Goal: Information Seeking & Learning: Learn about a topic

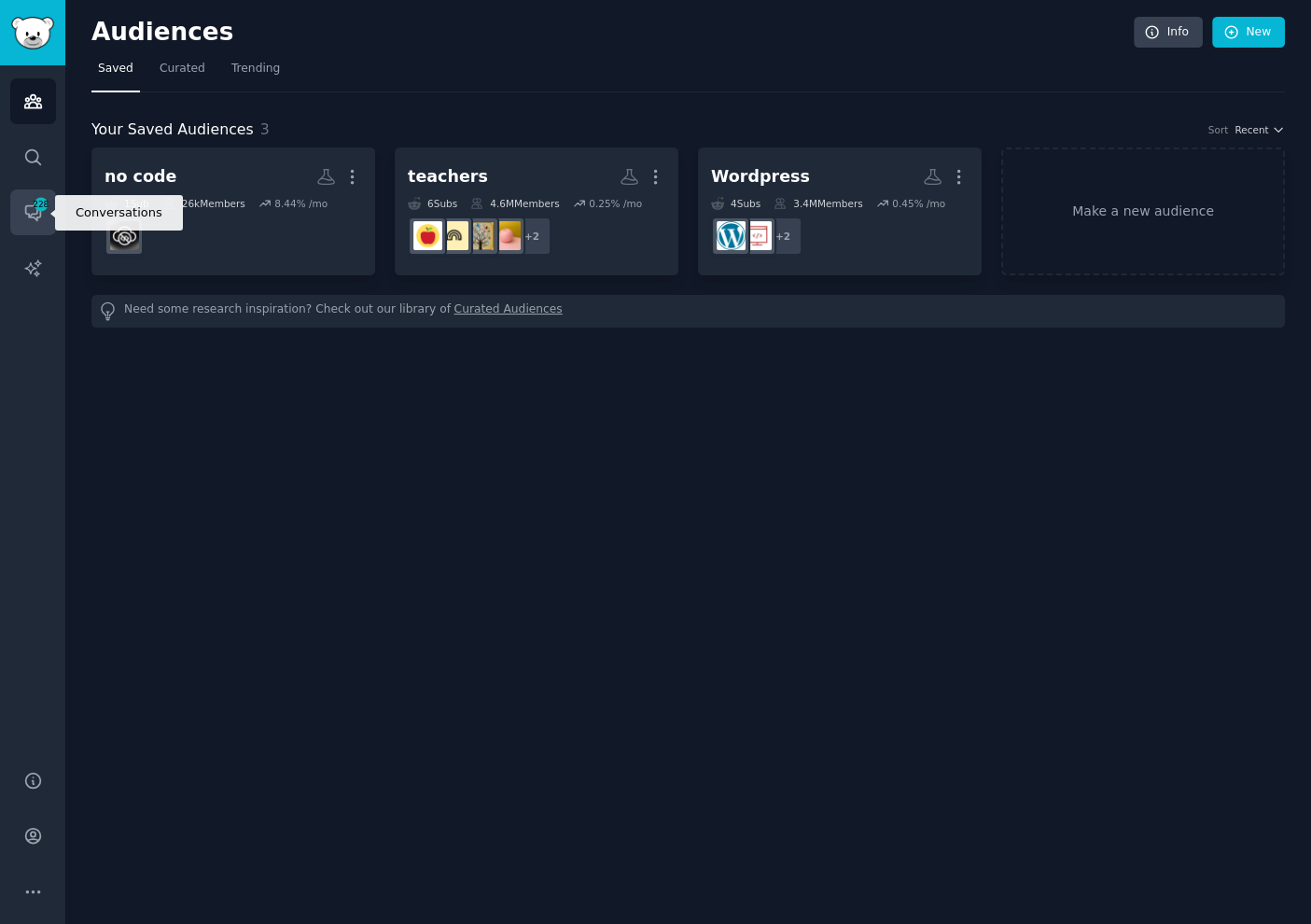
click at [28, 196] on link "Conversations 228" at bounding box center [33, 212] width 45 height 45
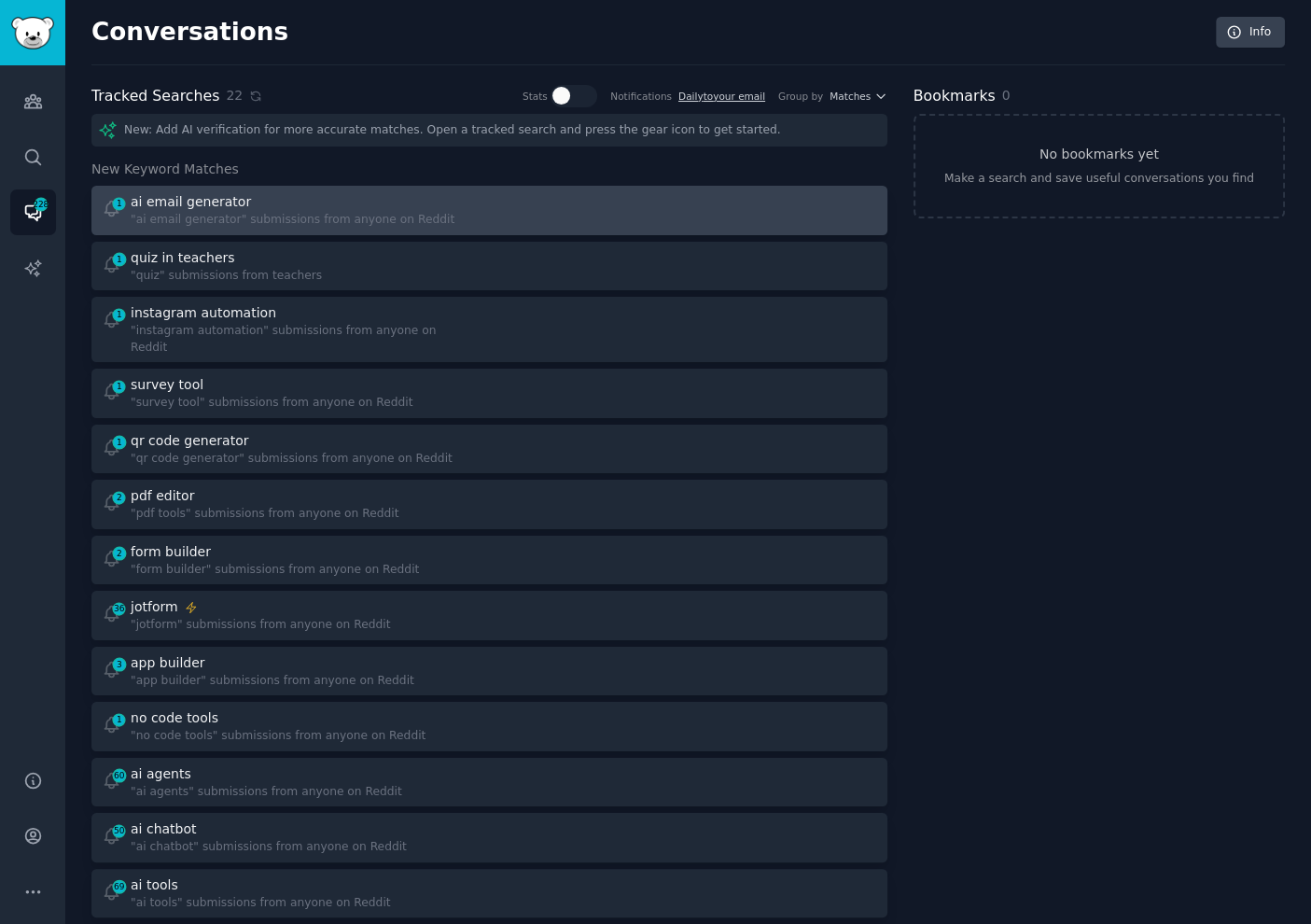
click at [503, 203] on div at bounding box center [690, 211] width 375 height 37
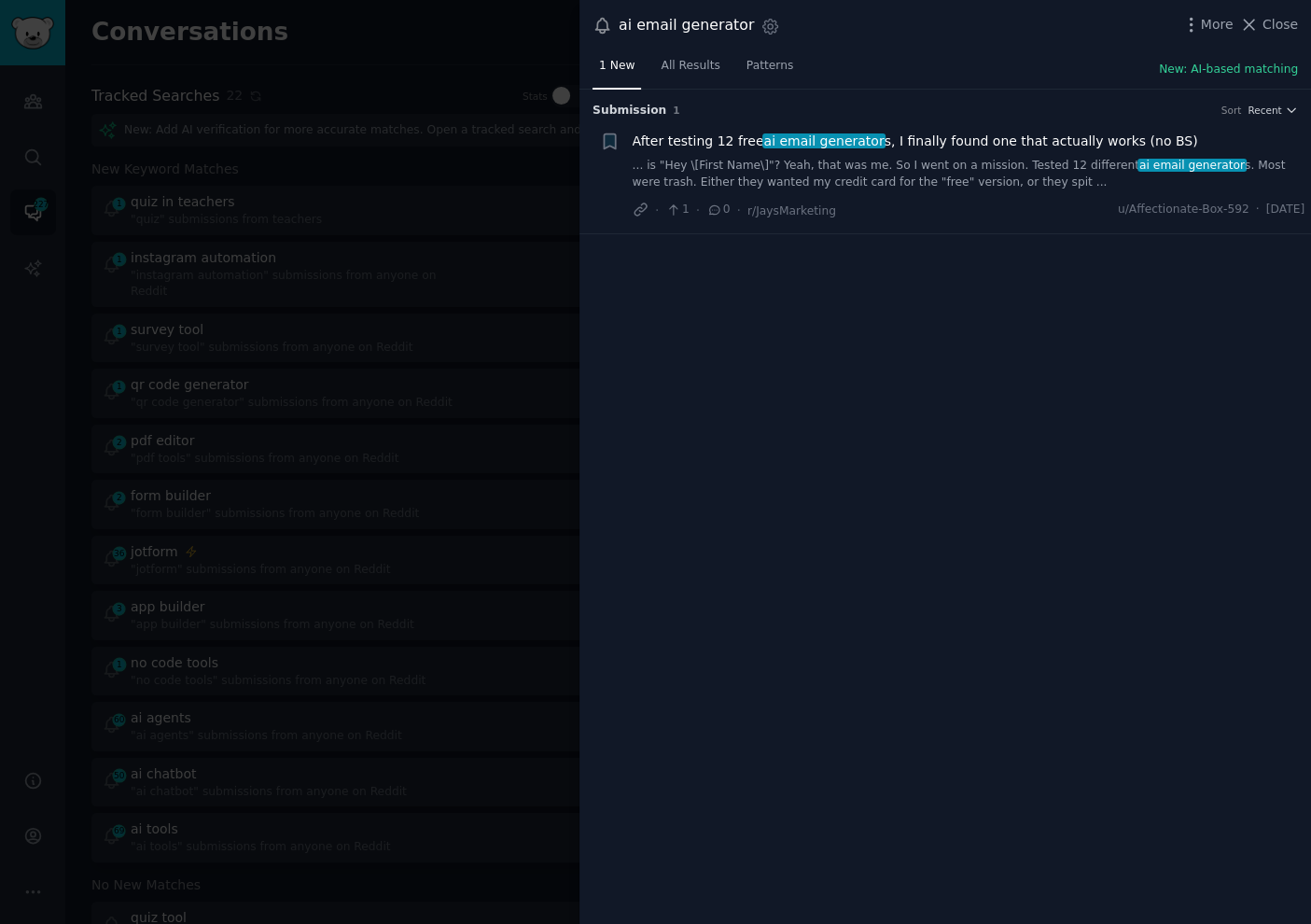
click at [488, 195] on div at bounding box center [655, 462] width 1311 height 924
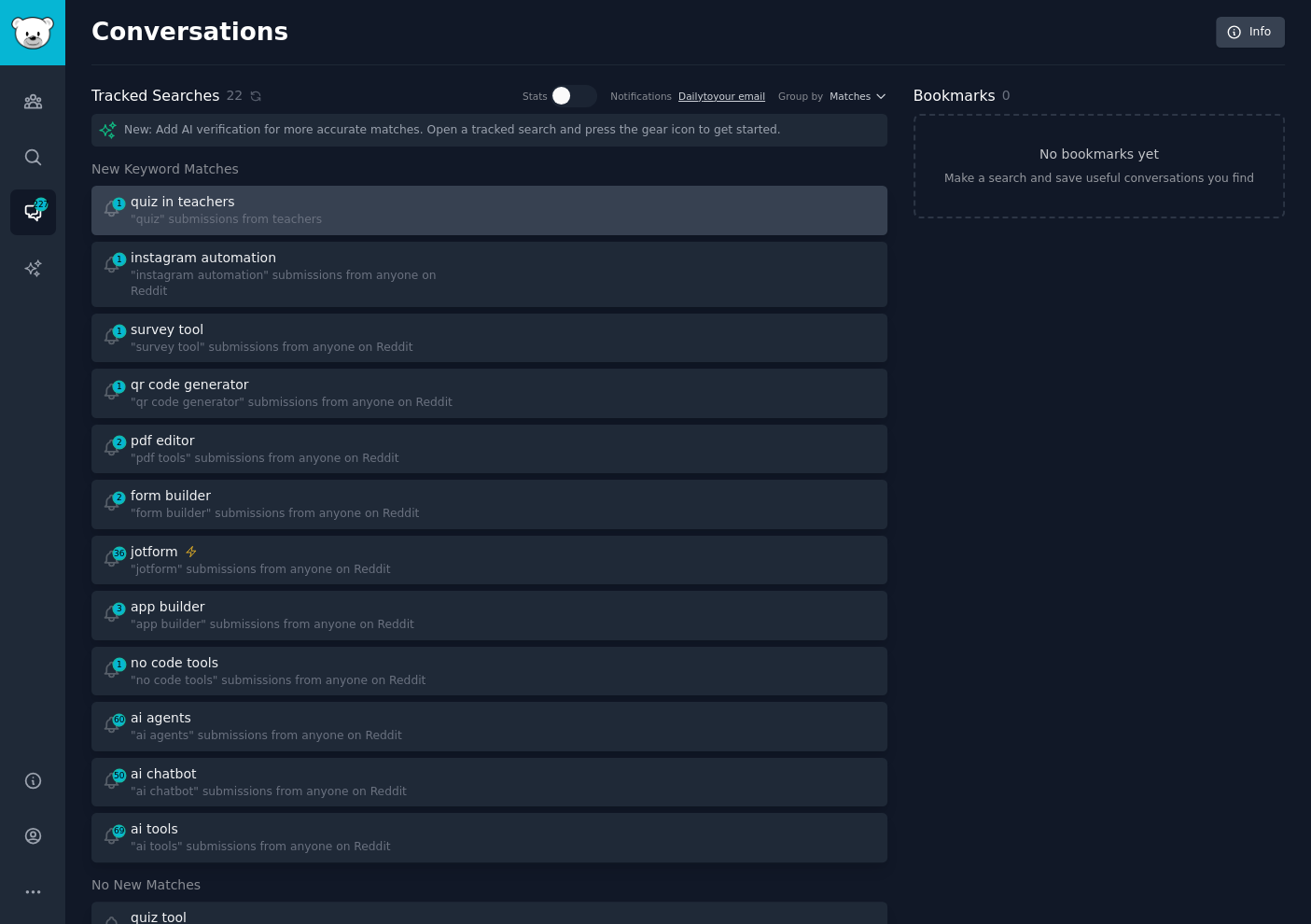
click at [576, 197] on div at bounding box center [690, 211] width 375 height 37
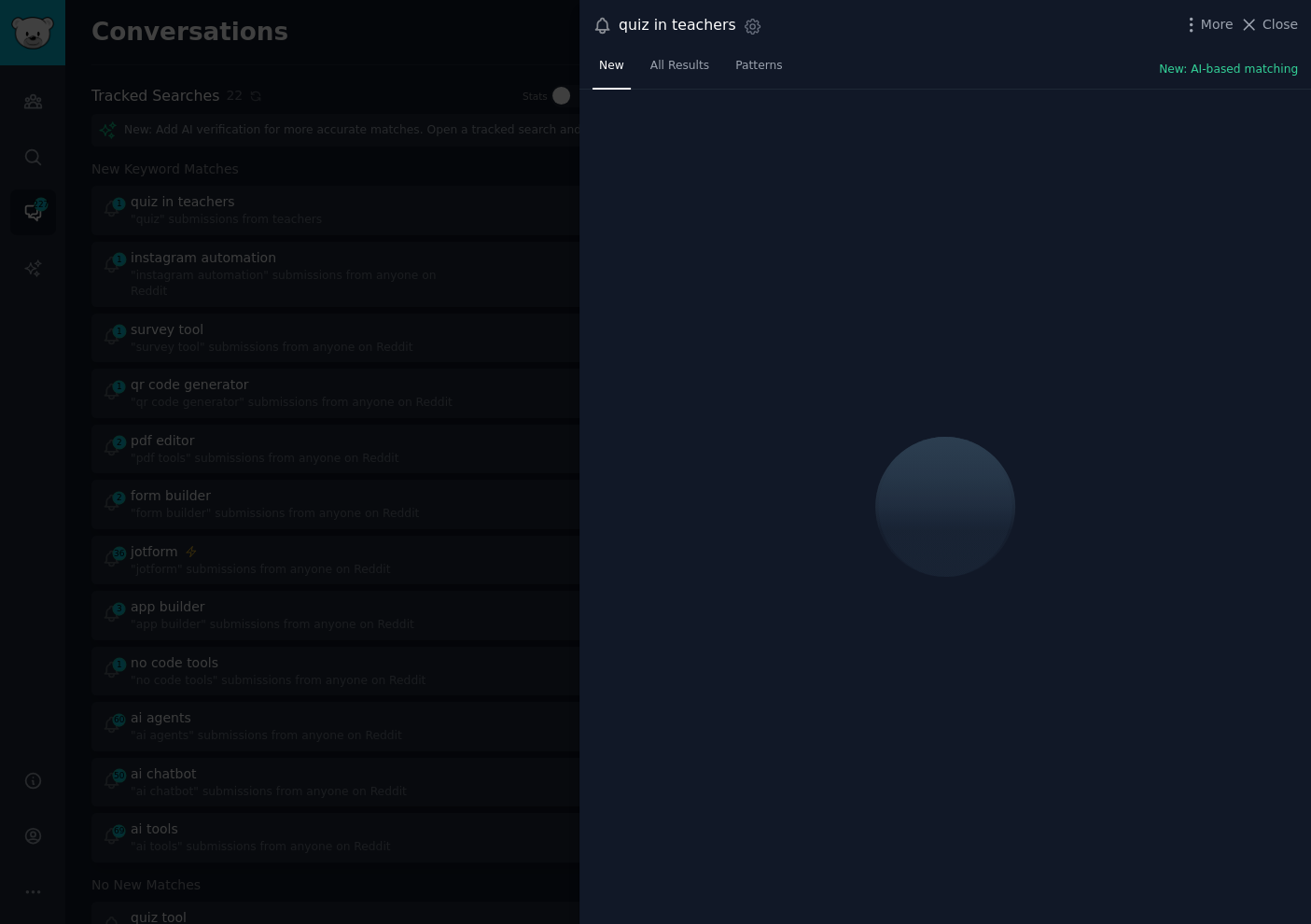
click at [978, 51] on div "New All Results Patterns New: AI-based matching" at bounding box center [945, 71] width 731 height 39
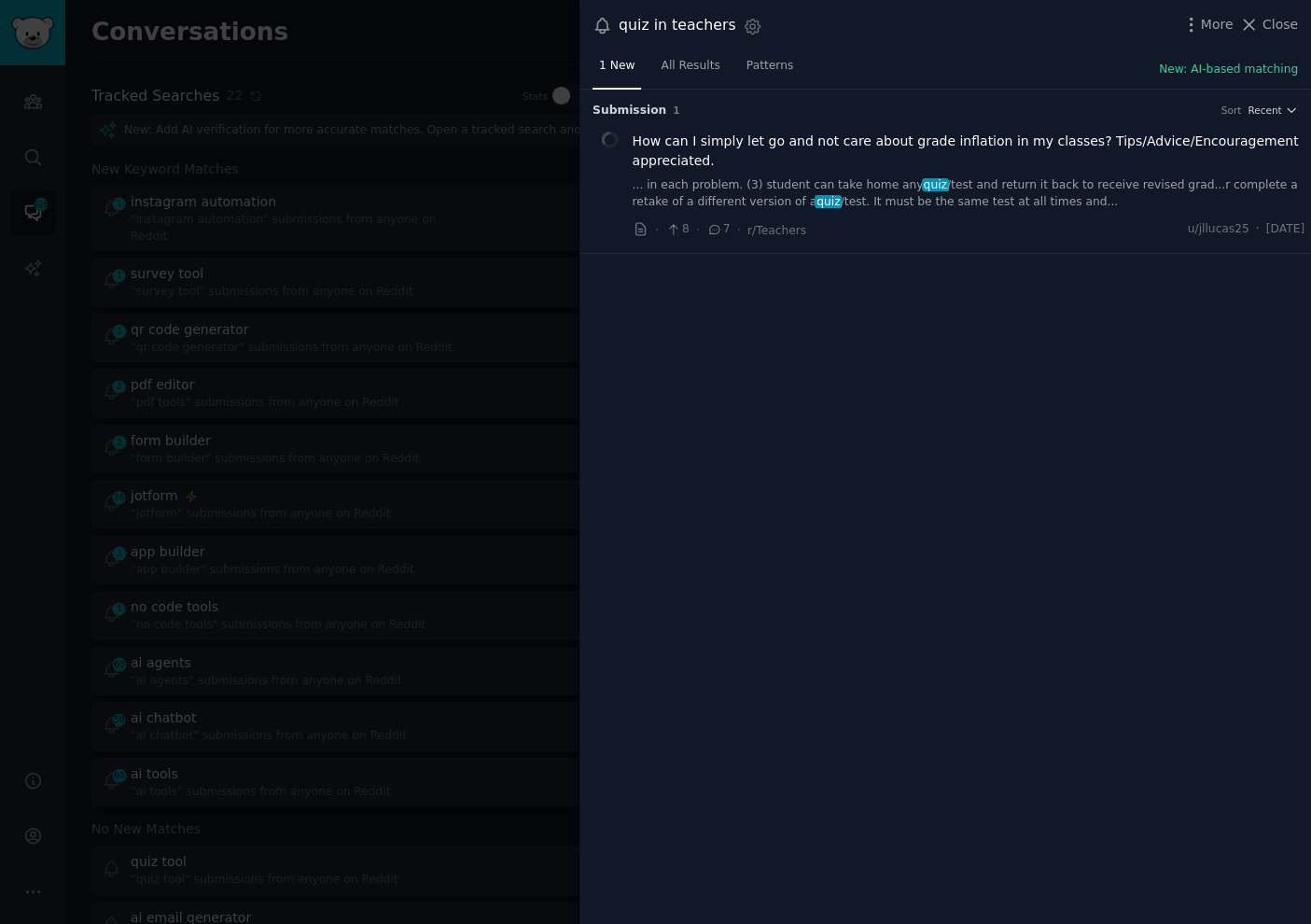
click at [356, 189] on div at bounding box center [655, 462] width 1311 height 924
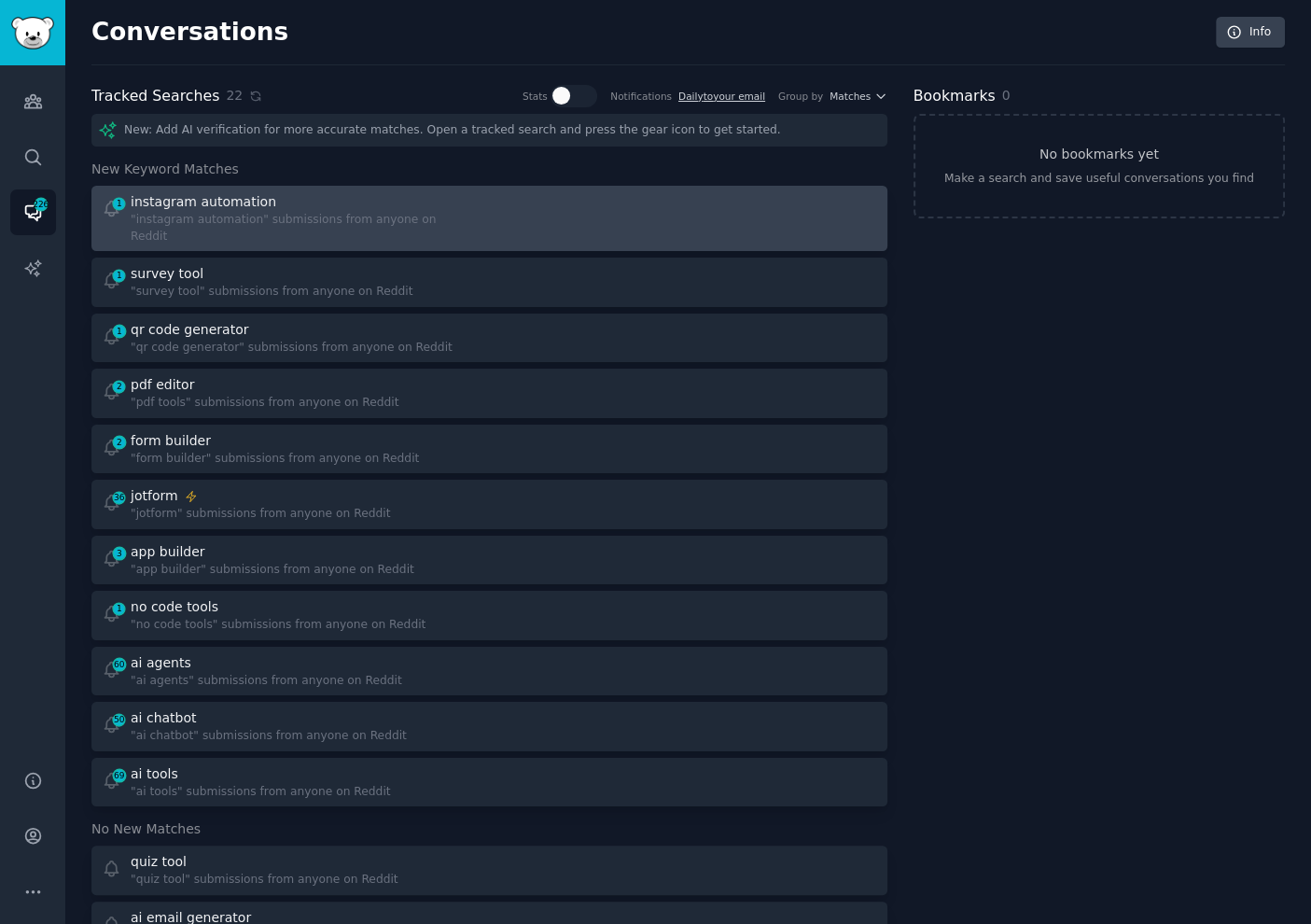
click at [657, 213] on div at bounding box center [690, 219] width 375 height 52
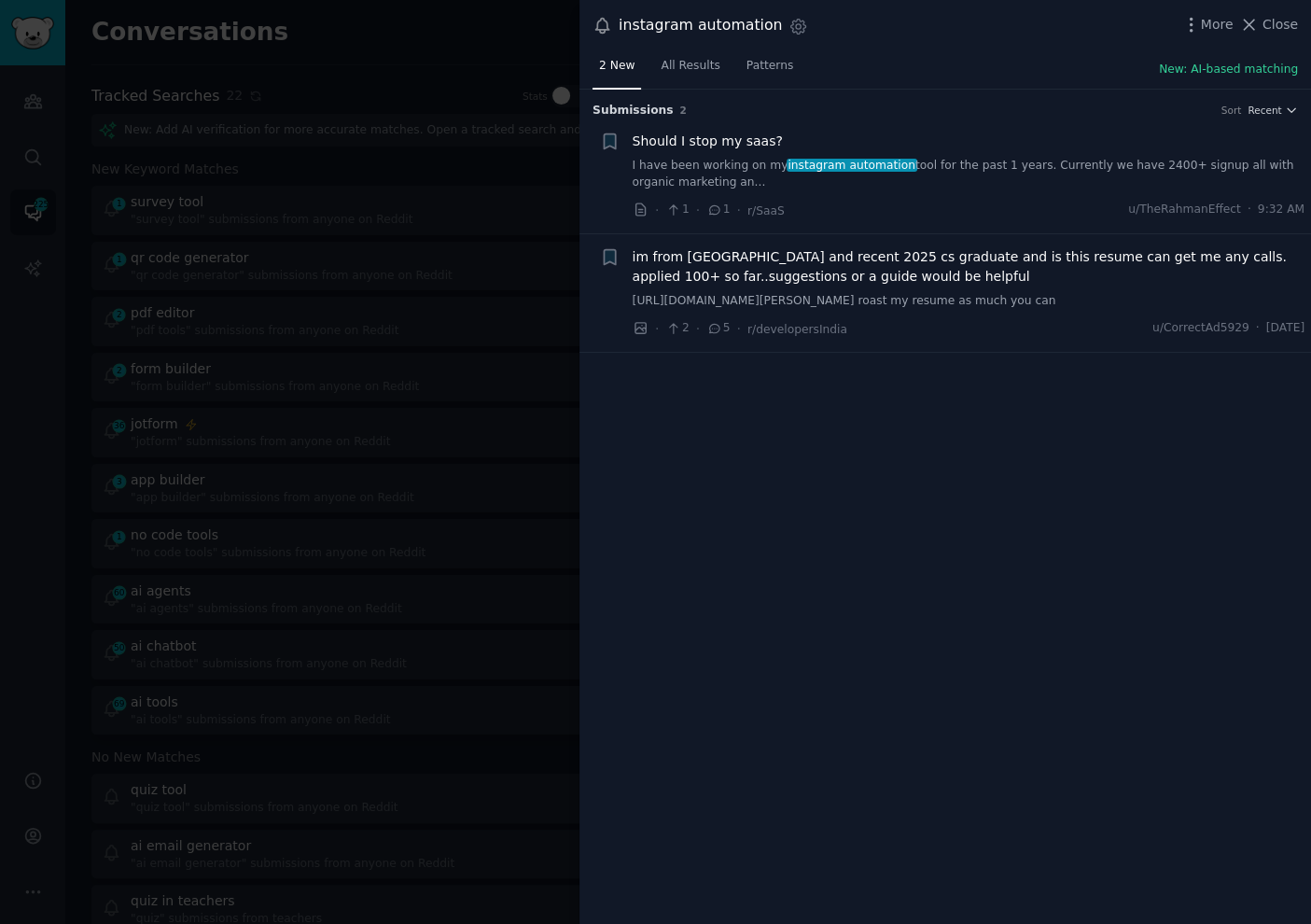
click at [735, 418] on div "Submission s 2 Sort Recent + Should I stop my saas? I have been working on my i…" at bounding box center [945, 507] width 731 height 835
click at [941, 158] on link "I have been working on my instagram automation tool for the past 1 years. Curre…" at bounding box center [968, 174] width 672 height 33
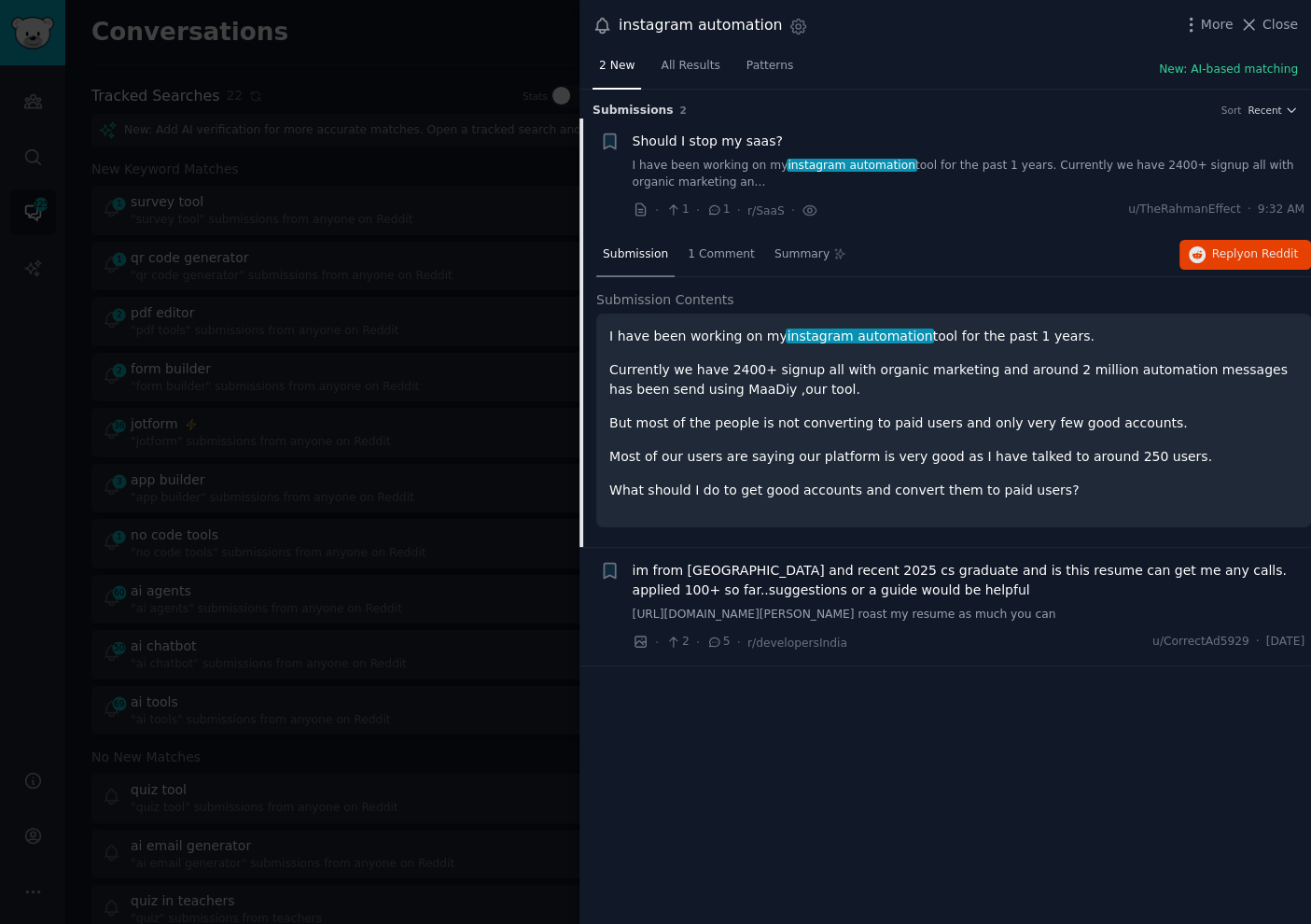
click at [952, 91] on div "Submission s 2 Sort Recent" at bounding box center [944, 104] width 705 height 30
click at [243, 265] on div at bounding box center [655, 462] width 1311 height 924
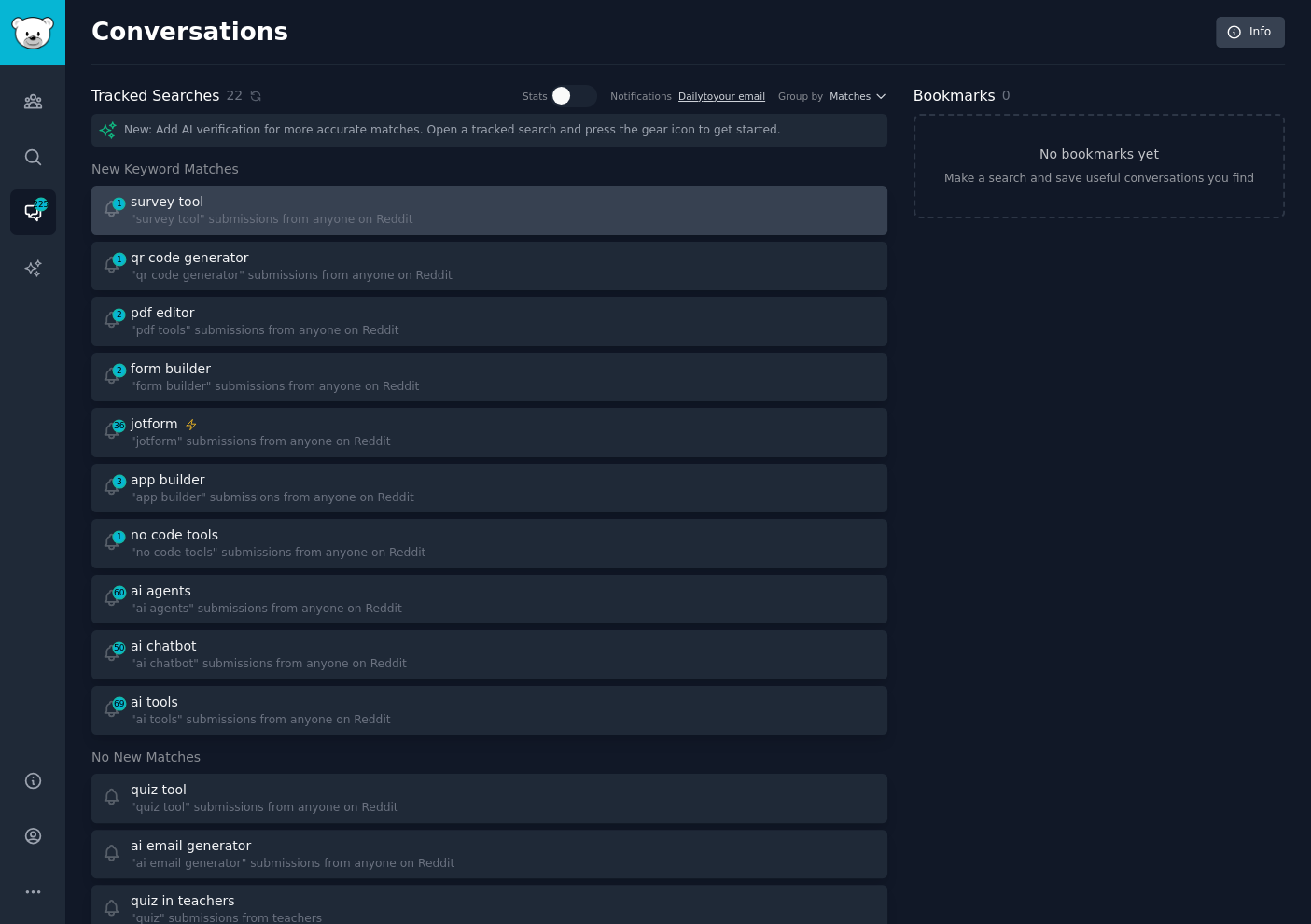
click at [402, 218] on div "1 survey tool "survey tool" submissions from anyone on Reddit" at bounding box center [289, 211] width 375 height 37
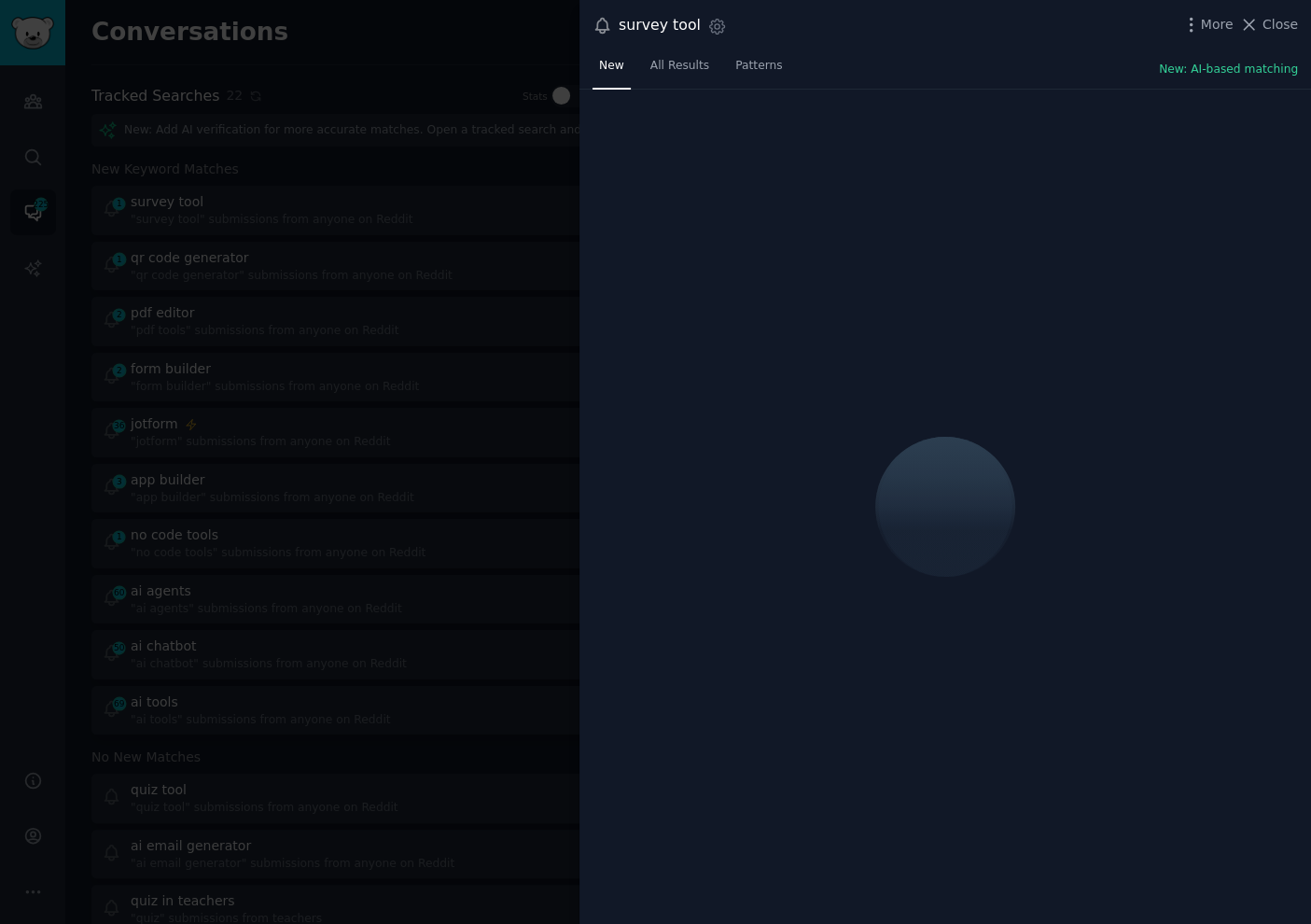
click at [921, 46] on div "survey tool Settings More Close" at bounding box center [945, 25] width 731 height 51
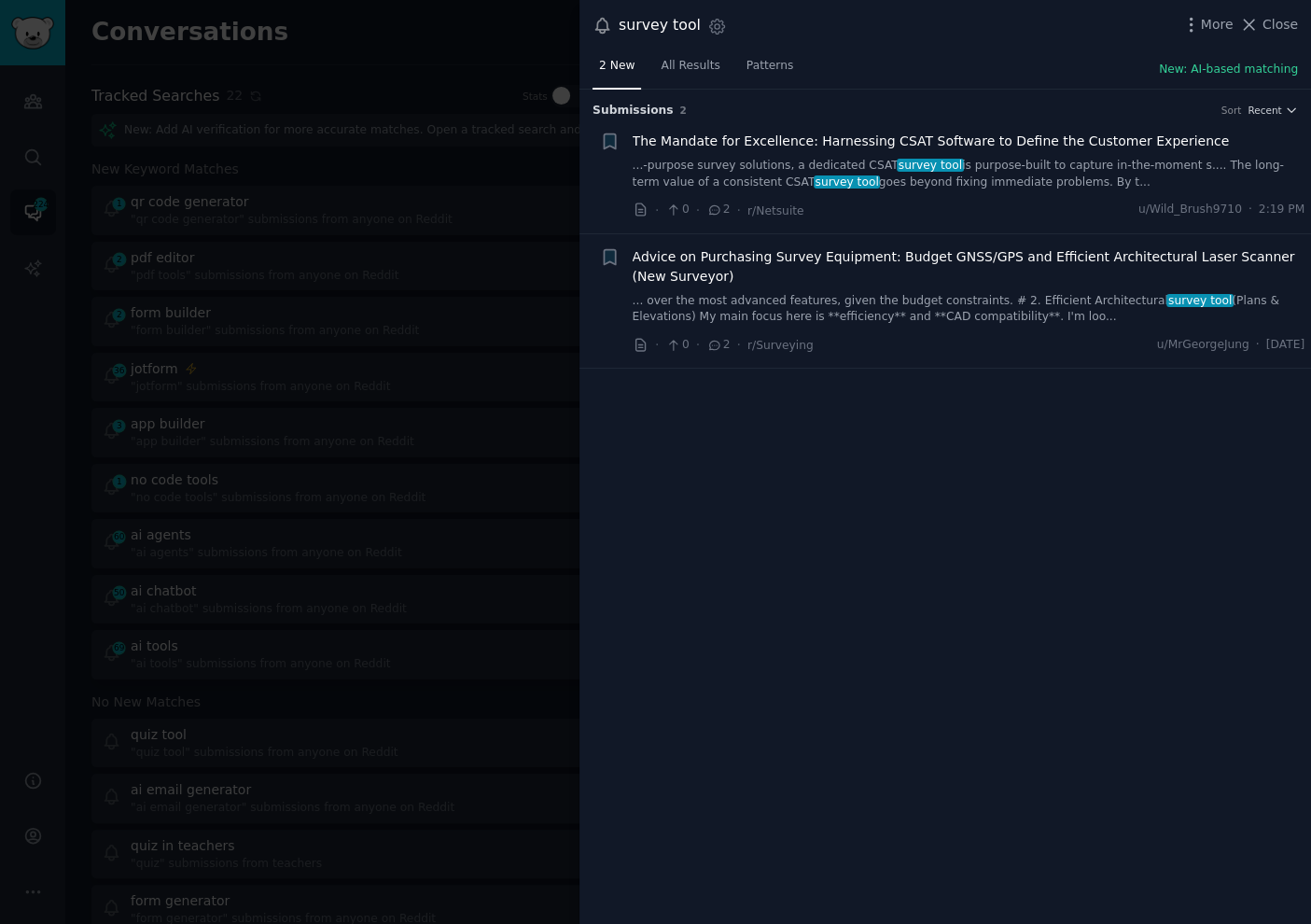
click at [920, 49] on div "survey tool Settings More Close" at bounding box center [945, 25] width 731 height 51
click at [363, 170] on div at bounding box center [655, 462] width 1311 height 924
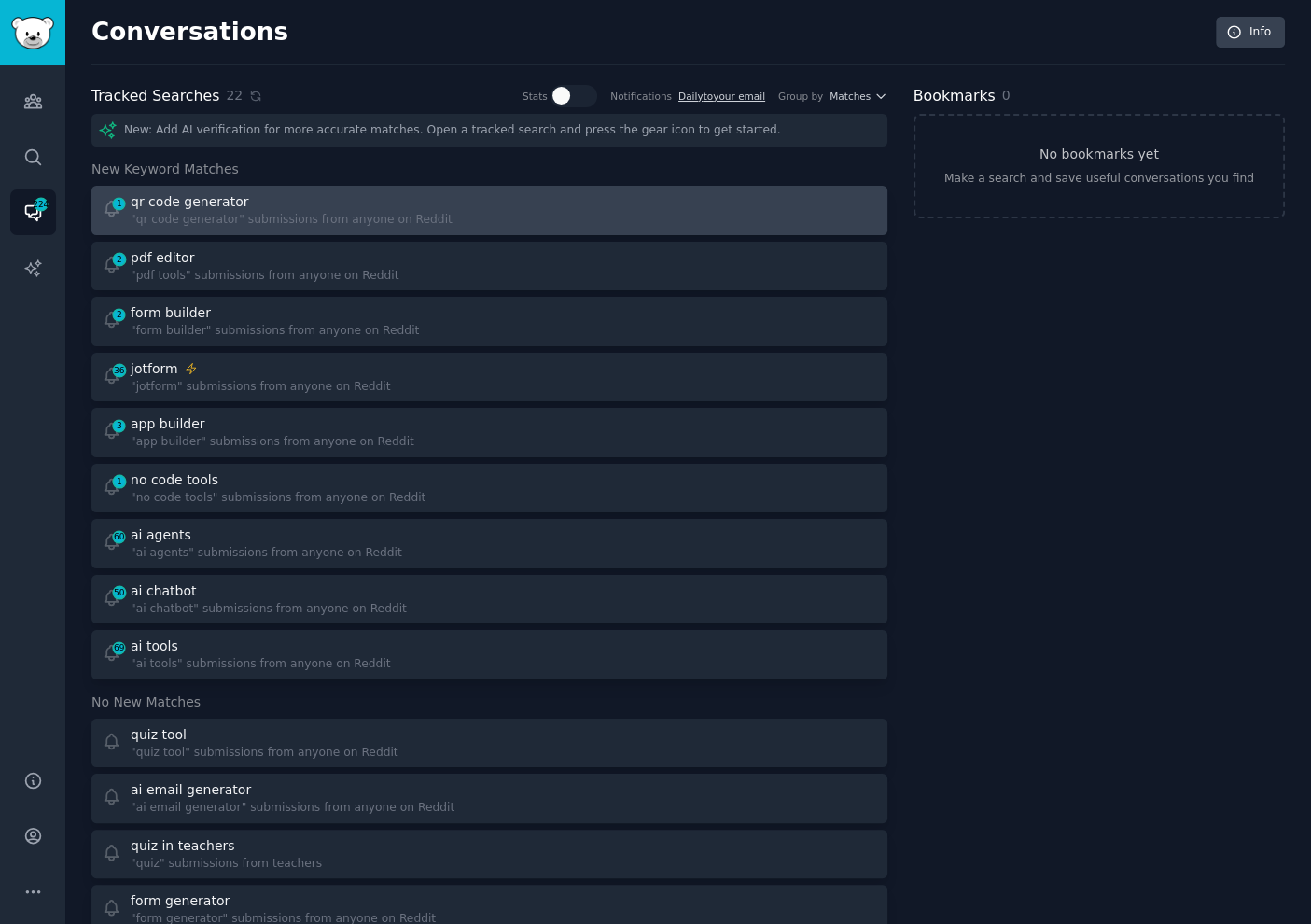
click at [696, 222] on div at bounding box center [690, 211] width 375 height 37
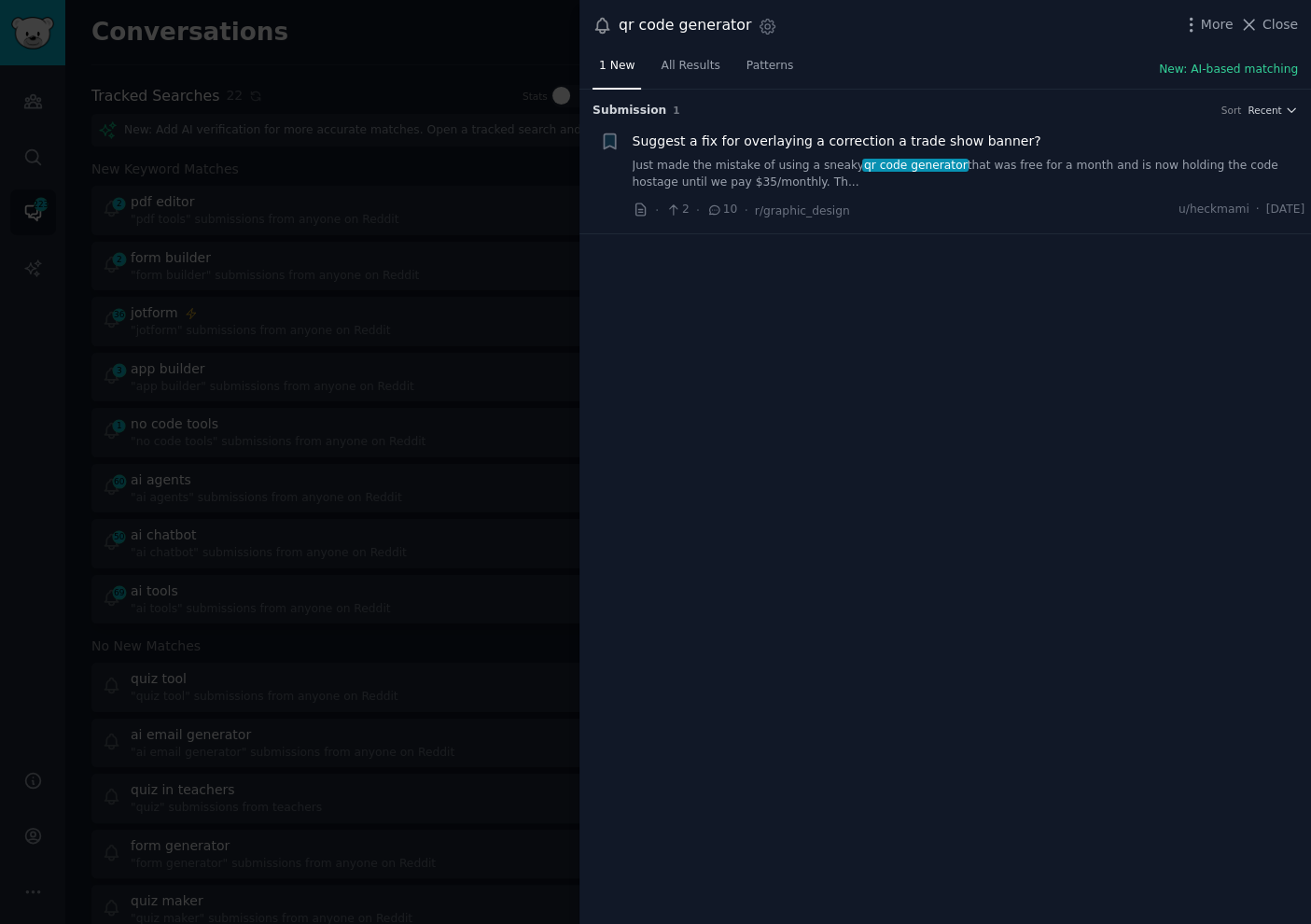
click at [1057, 167] on link "Just made the mistake of using a sneaky qr code generator that was free for a m…" at bounding box center [968, 174] width 672 height 33
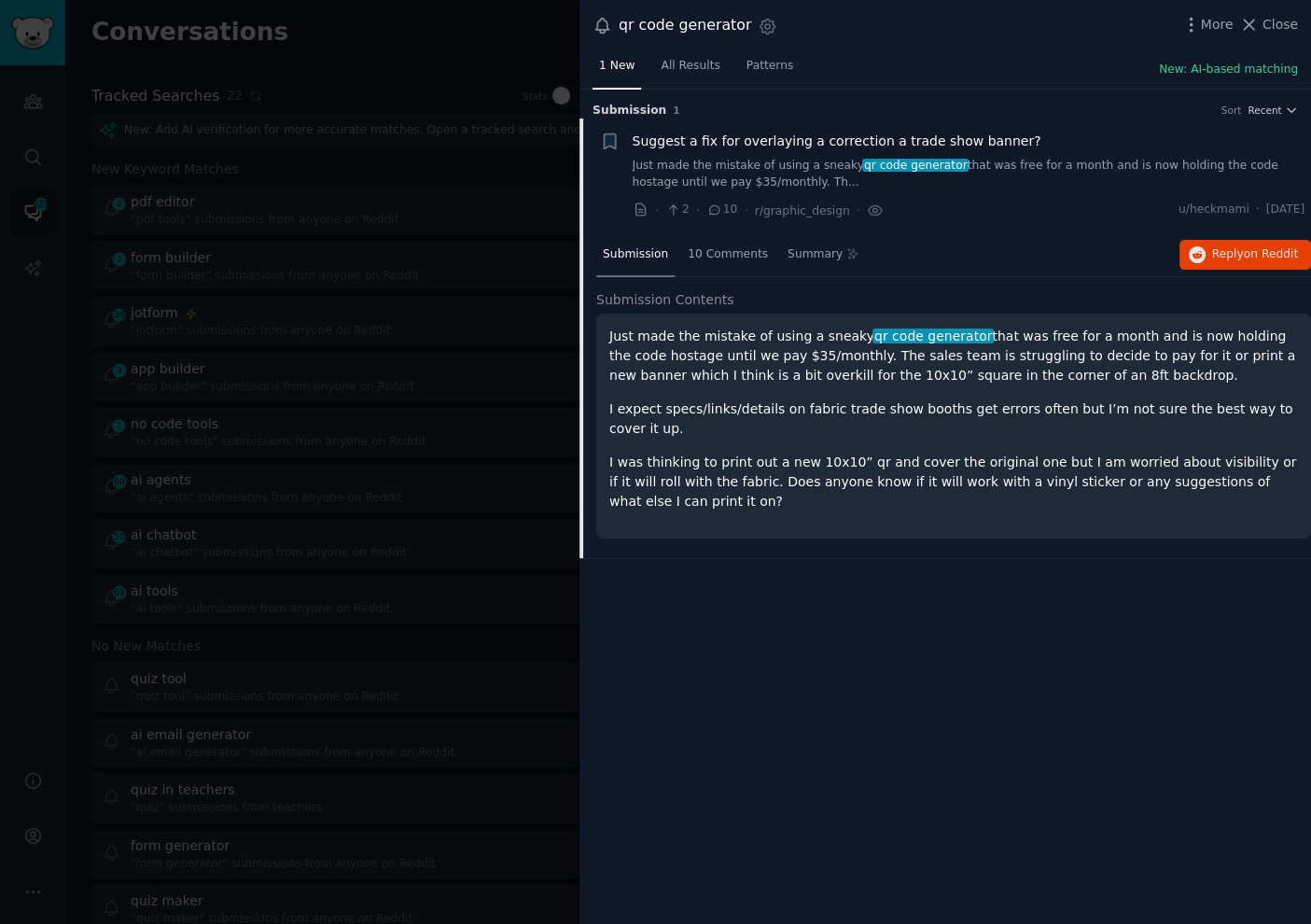
click at [452, 279] on div at bounding box center [655, 462] width 1311 height 924
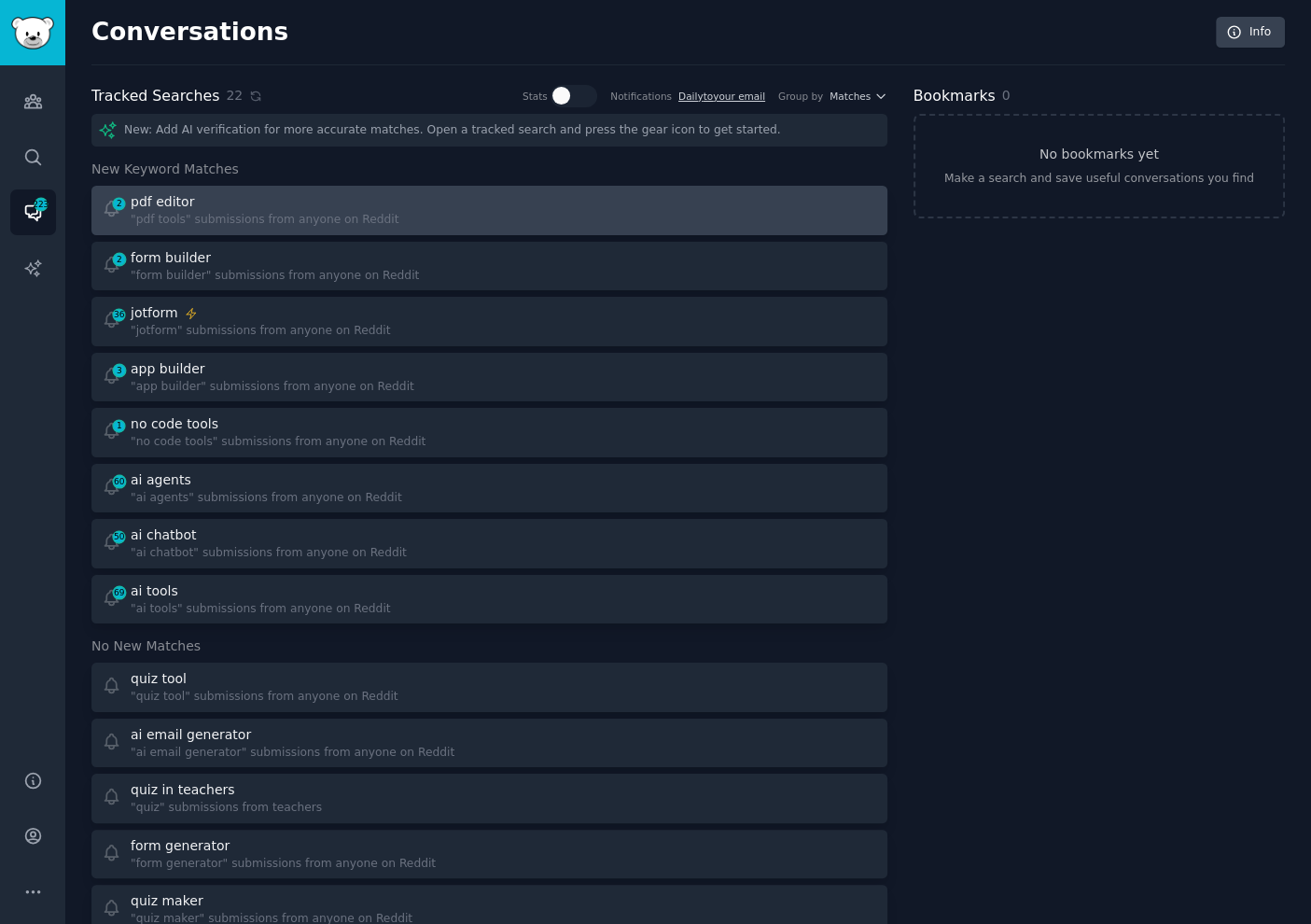
click at [507, 218] on div at bounding box center [690, 211] width 375 height 37
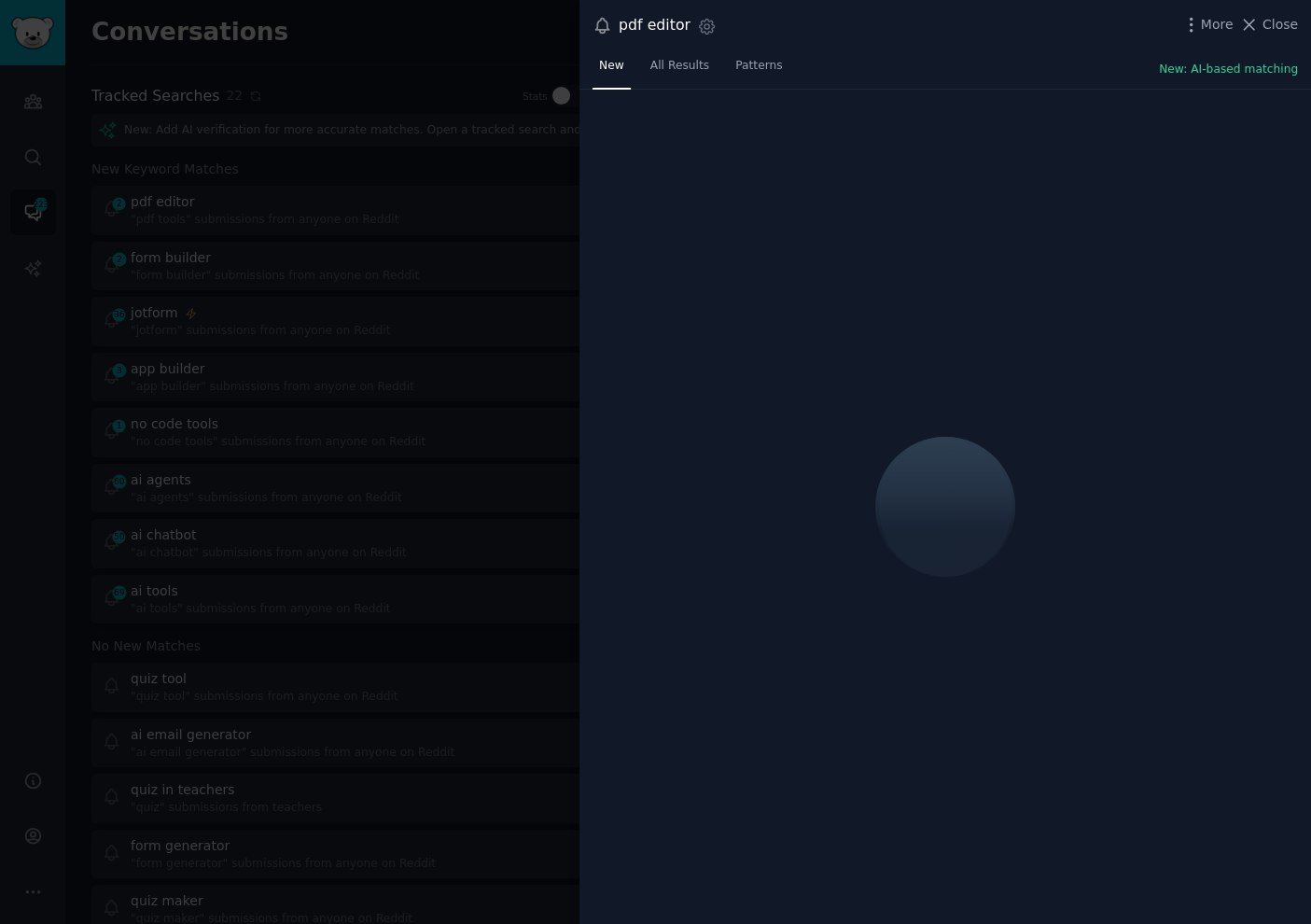
click at [883, 70] on div "New All Results Patterns New: AI-based matching" at bounding box center [945, 71] width 731 height 39
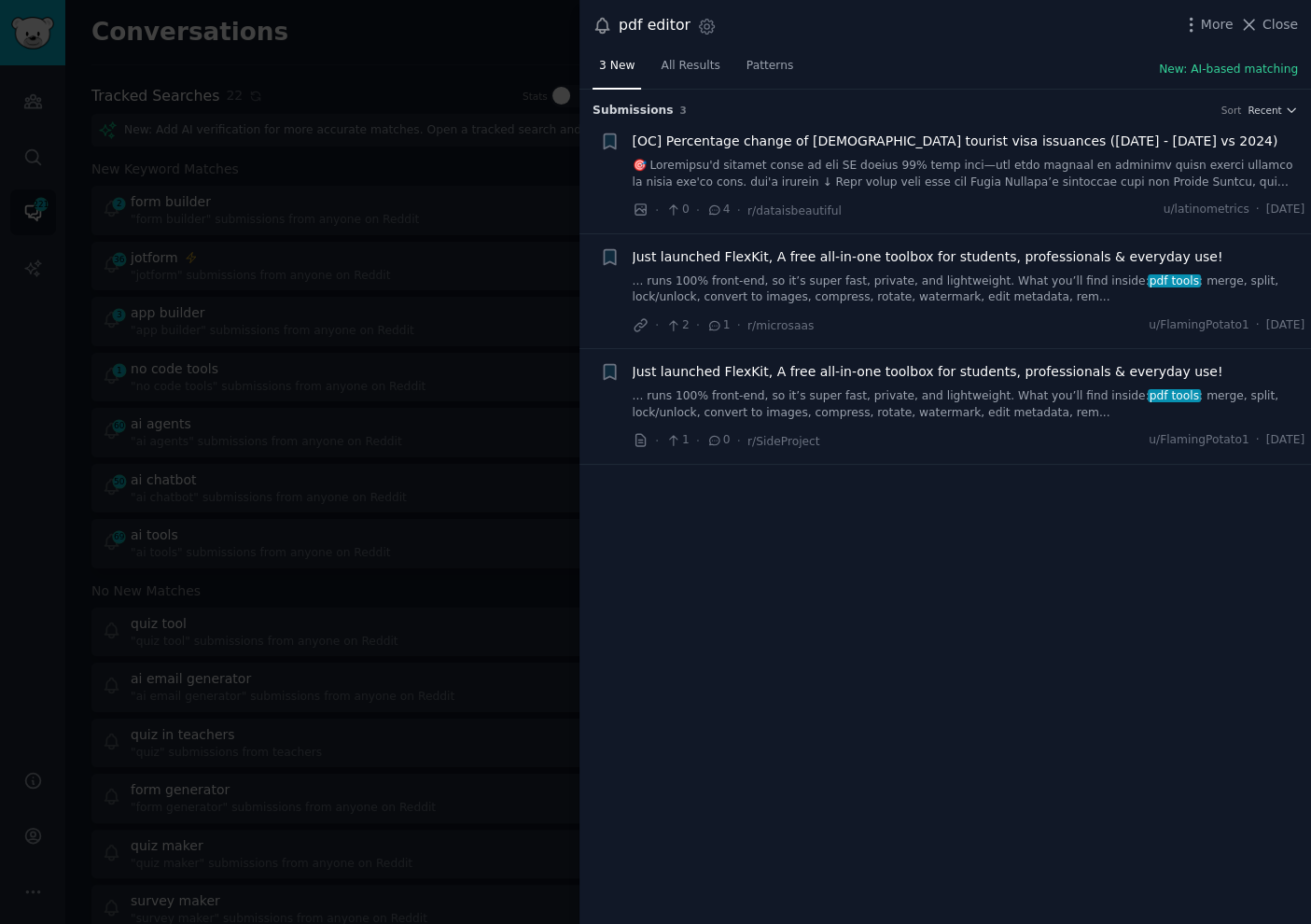
click at [961, 30] on div "pdf editor Settings More Close" at bounding box center [944, 25] width 705 height 25
click at [340, 150] on div at bounding box center [655, 462] width 1311 height 924
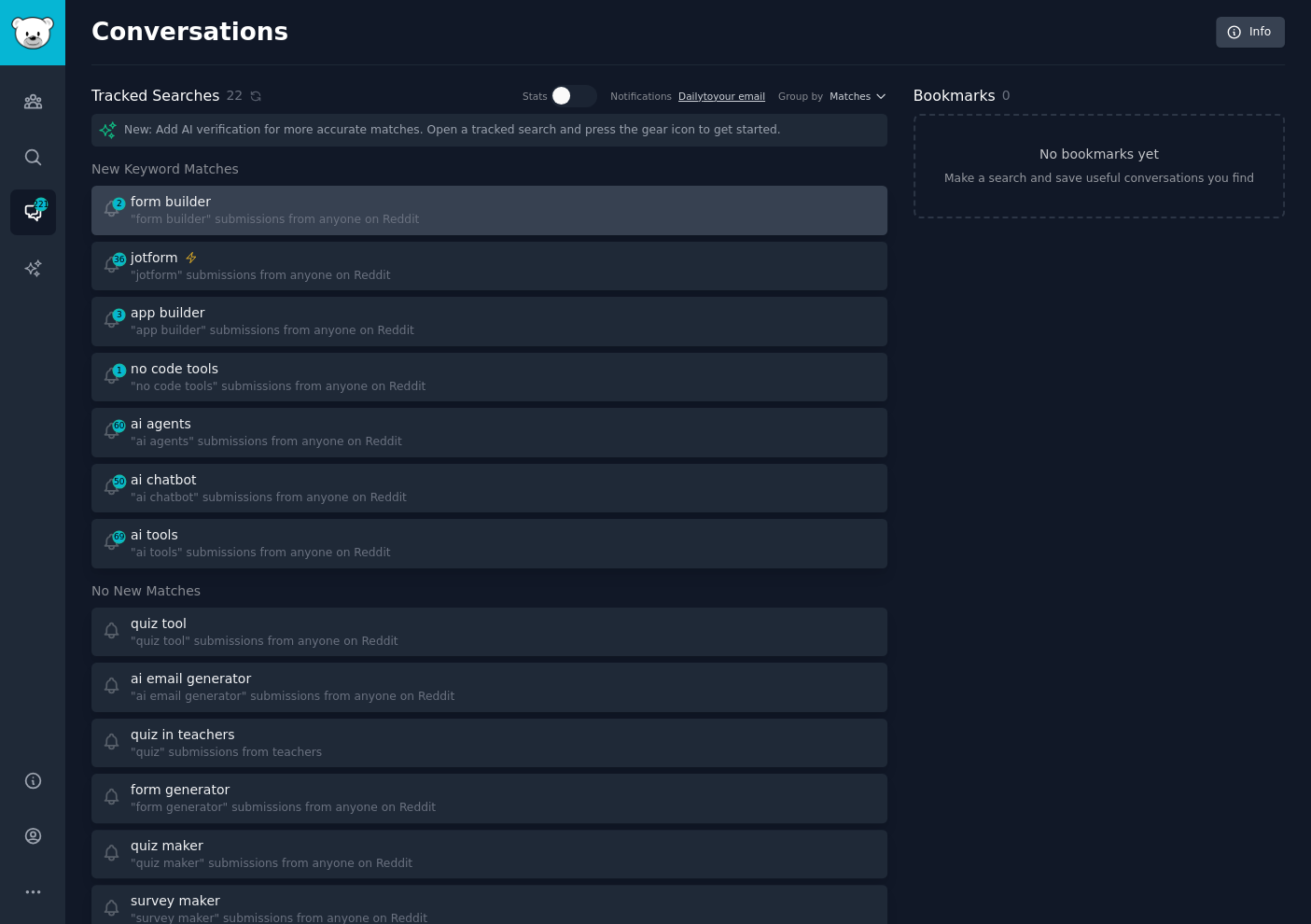
click at [583, 203] on div at bounding box center [690, 211] width 375 height 37
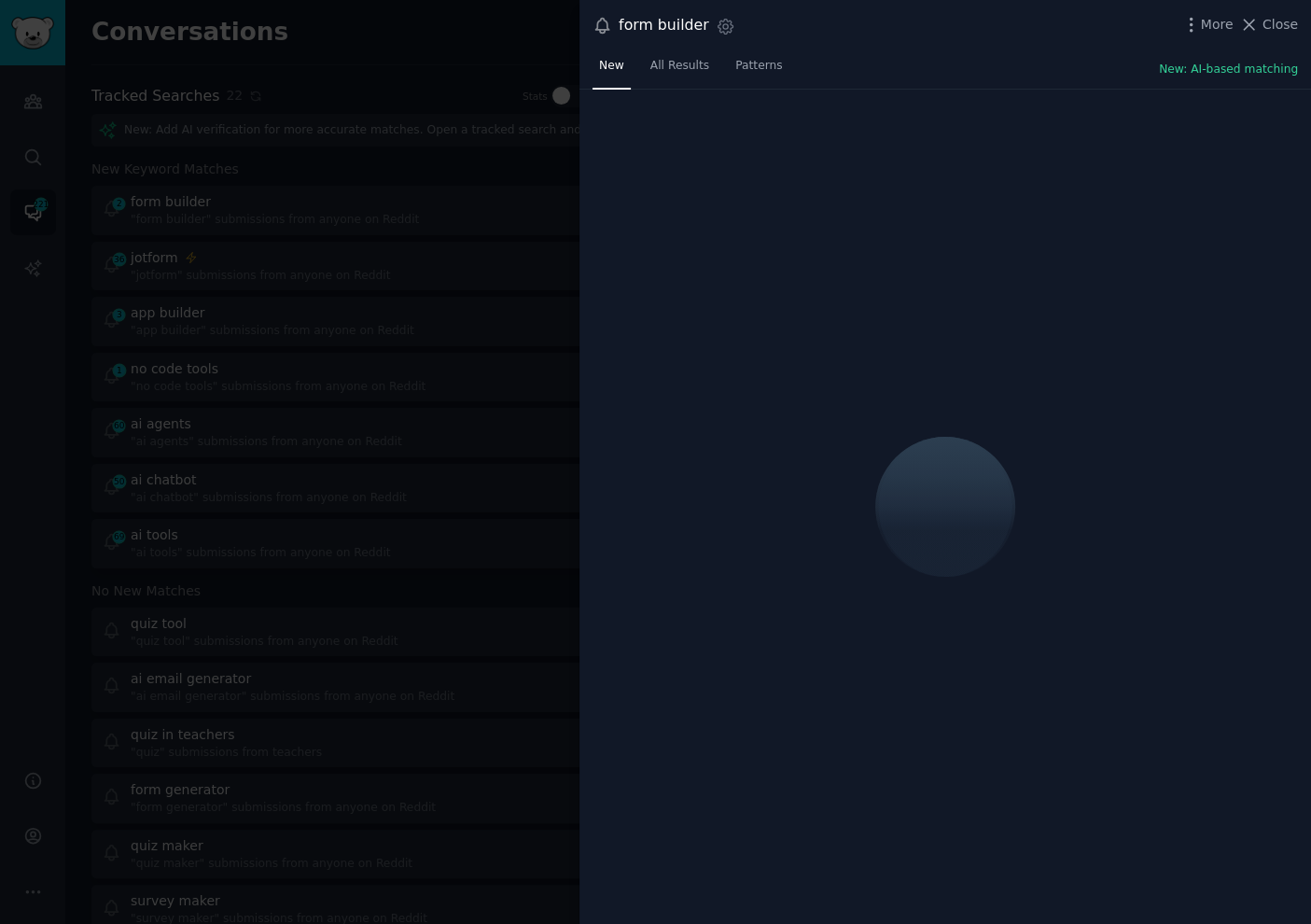
click at [907, 53] on div "New All Results Patterns New: AI-based matching" at bounding box center [945, 71] width 731 height 39
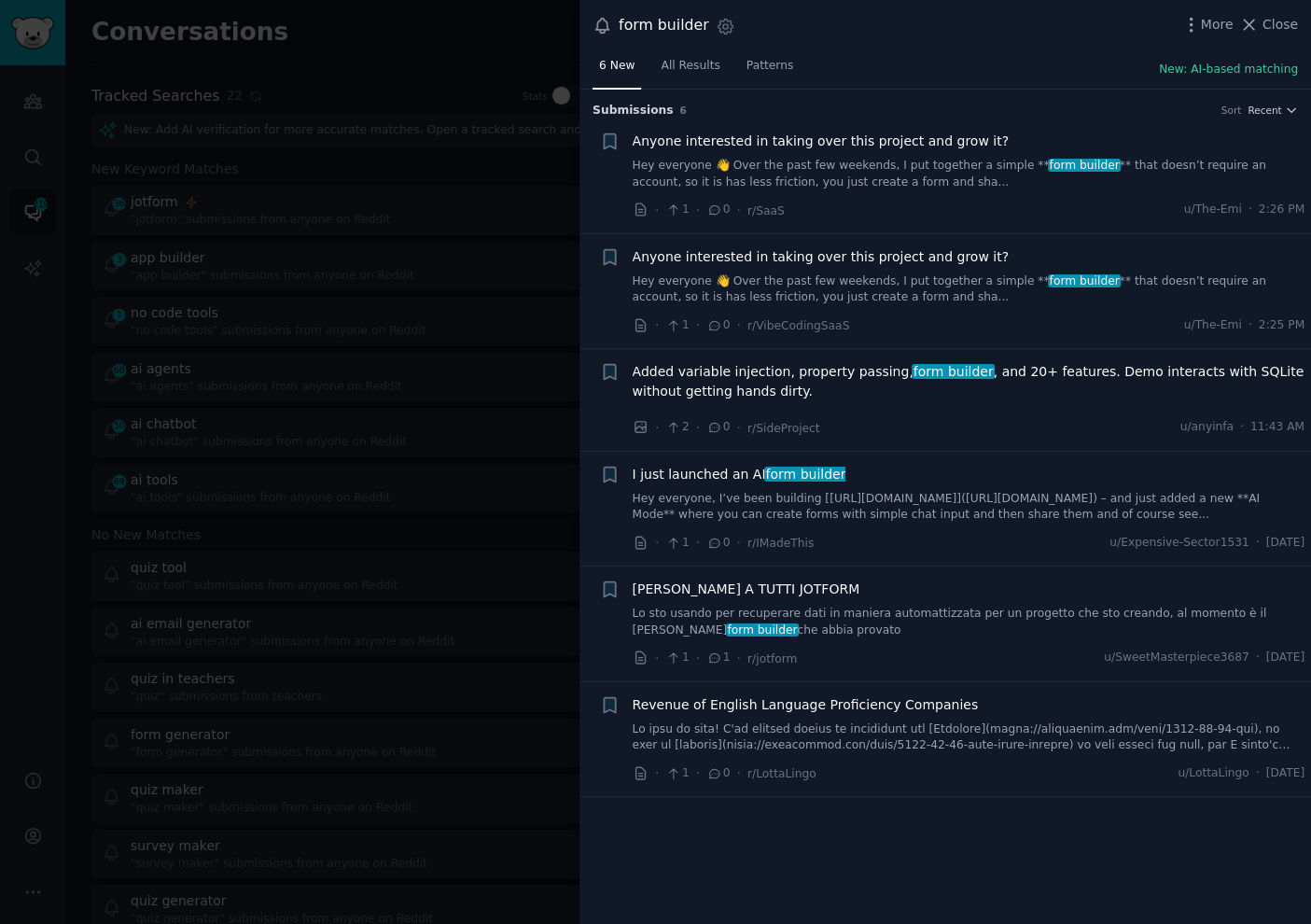
click at [907, 53] on div "6 New All Results Patterns New: AI-based matching" at bounding box center [945, 71] width 731 height 39
click at [929, 500] on link "Hey everyone, I’ve been building [https://lightbee.io](https://lightbee.io) – a…" at bounding box center [968, 507] width 672 height 33
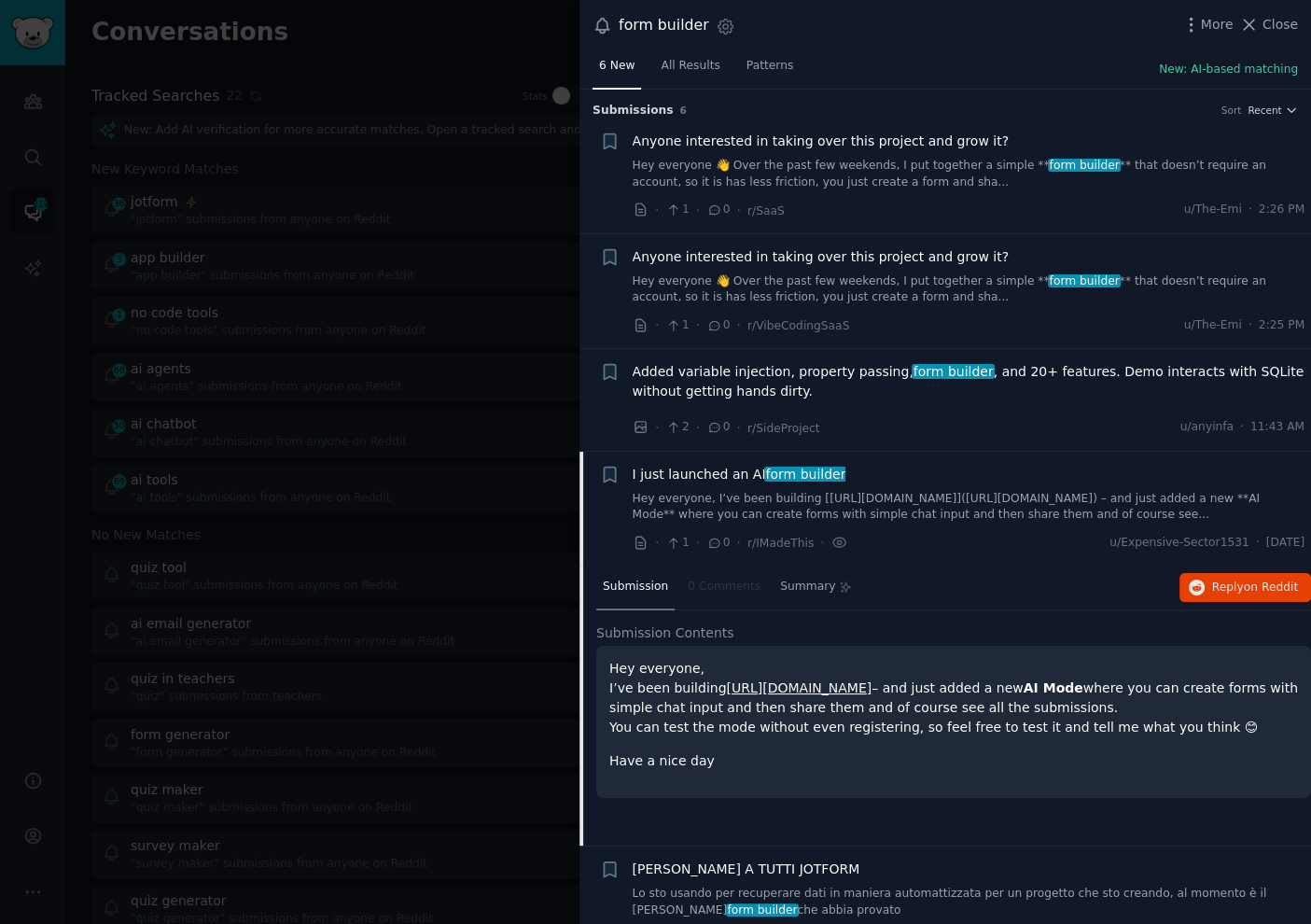
scroll to position [151, 0]
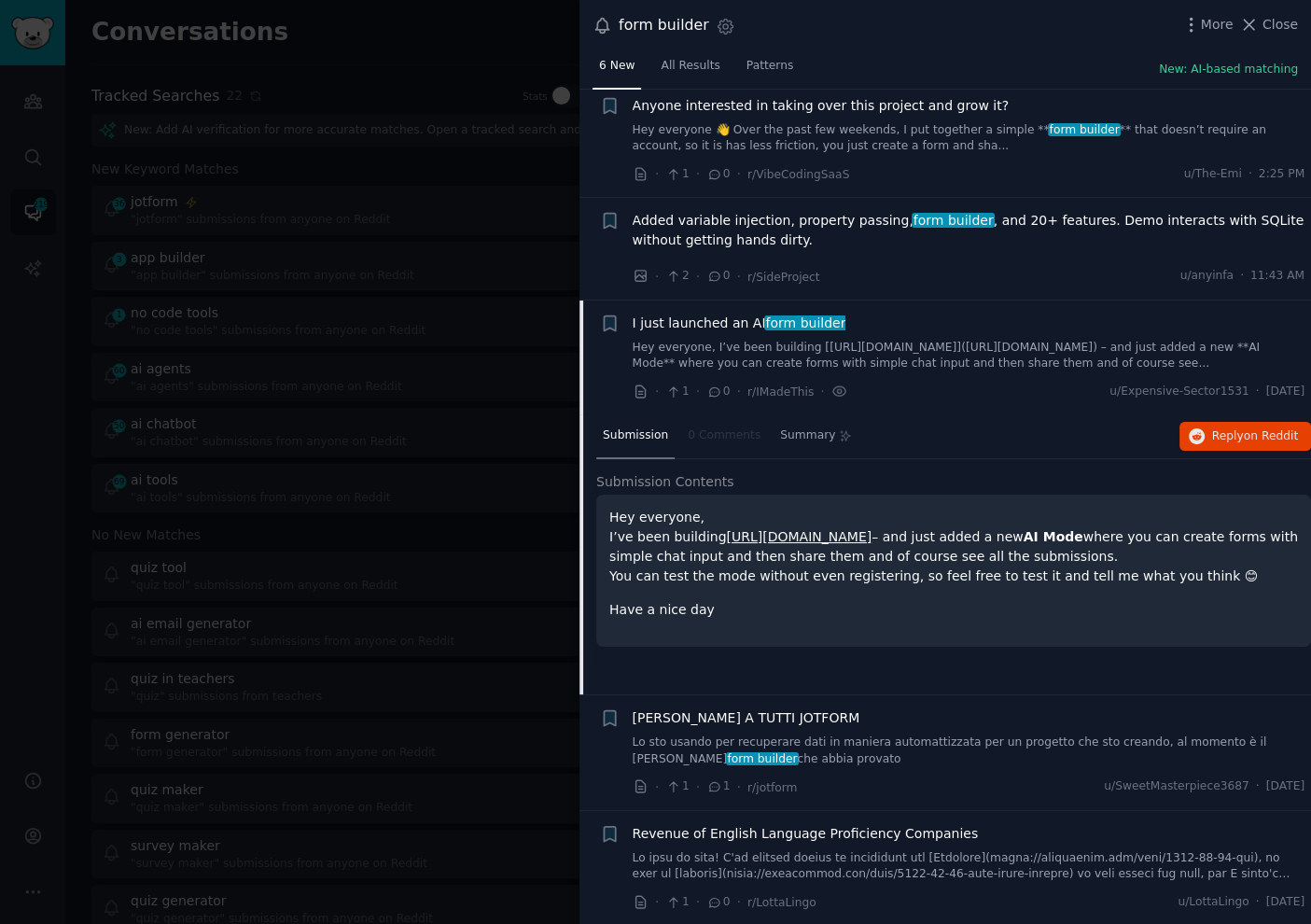
click at [791, 535] on link "https://lightbee.io" at bounding box center [798, 536] width 145 height 15
click at [362, 211] on div at bounding box center [655, 462] width 1311 height 924
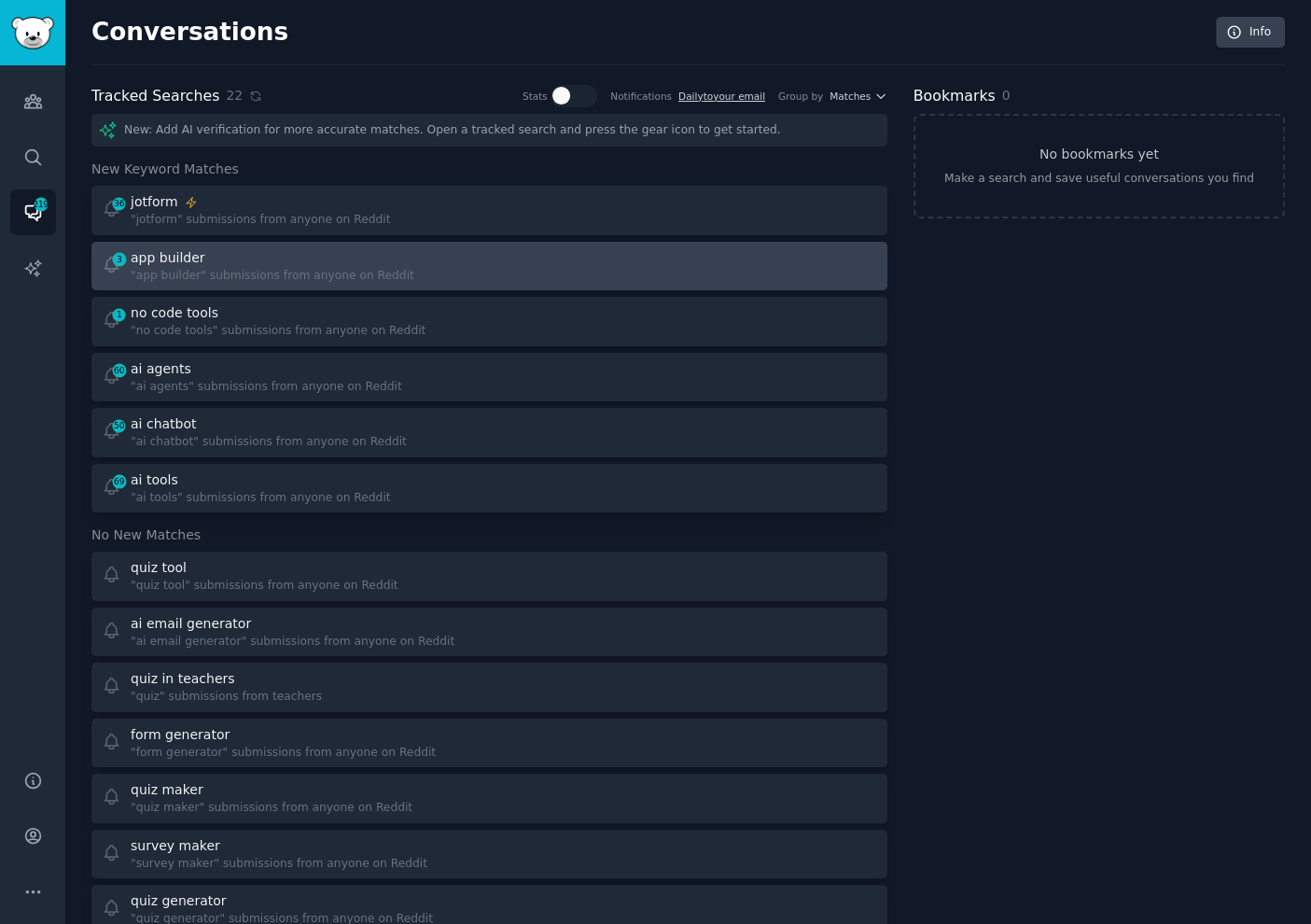
click at [467, 256] on div "3 app builder "app builder" submissions from anyone on Reddit" at bounding box center [289, 266] width 375 height 37
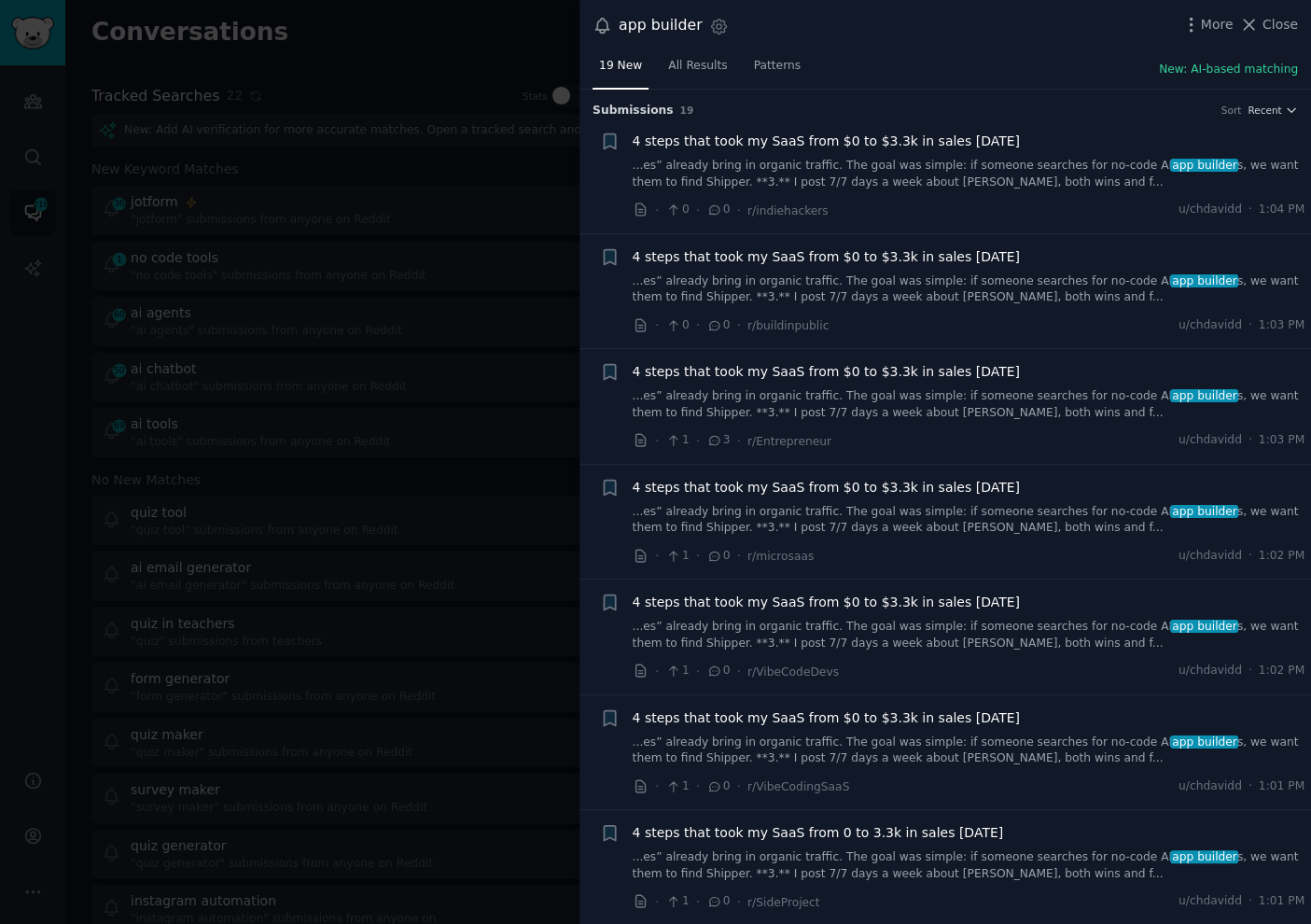
click at [890, 43] on div "app builder Settings More Close" at bounding box center [945, 25] width 731 height 51
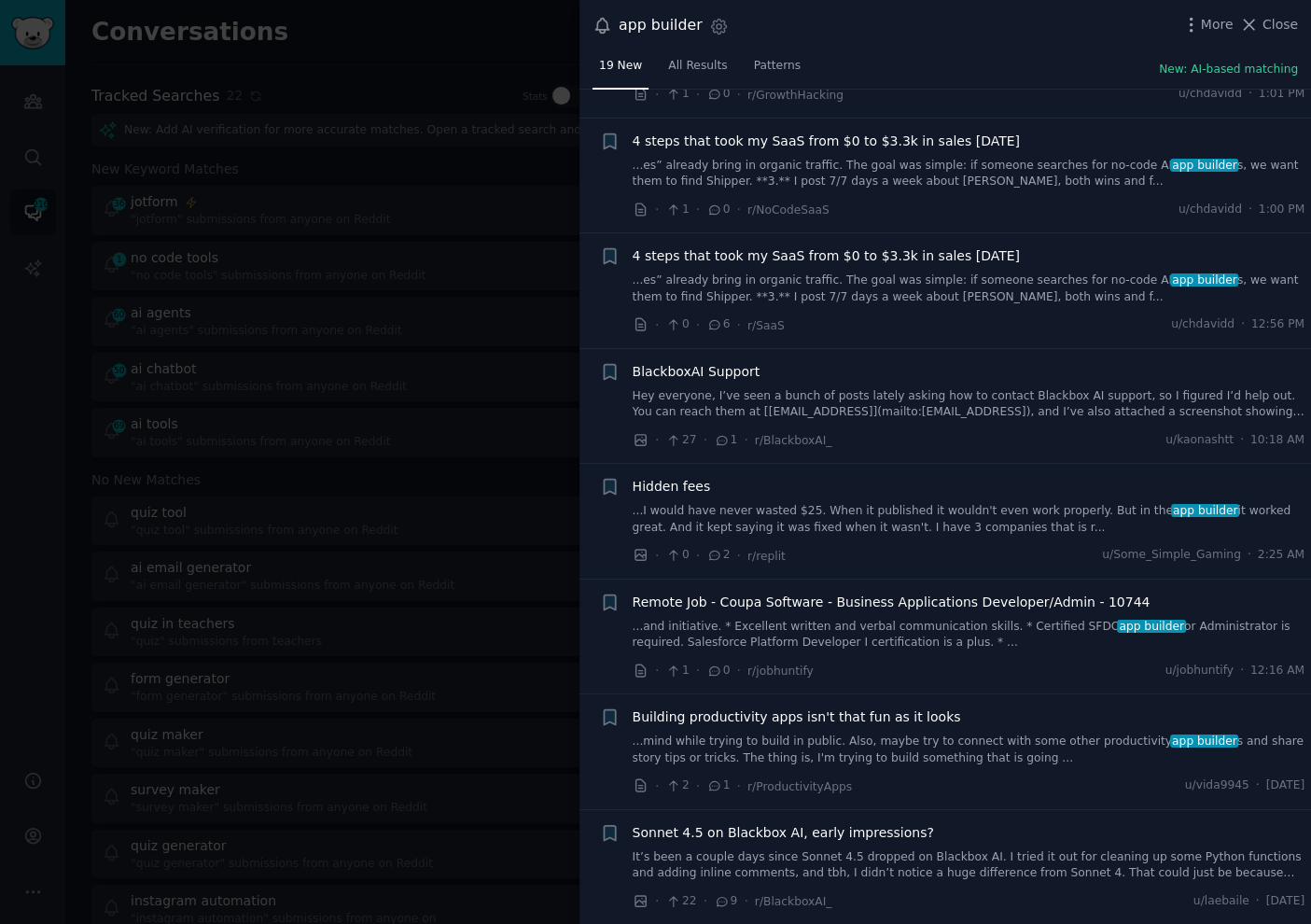
scroll to position [1380, 0]
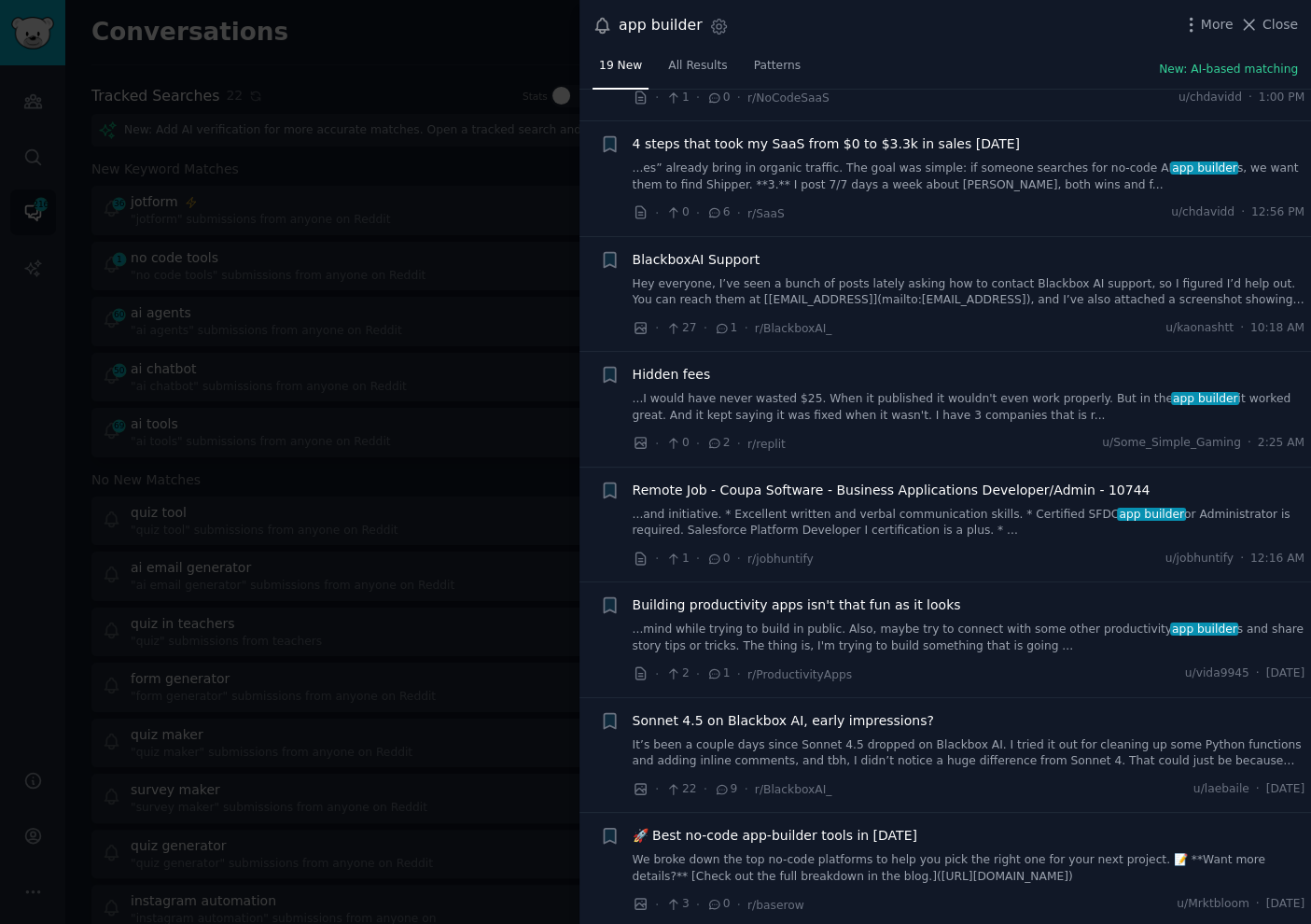
click at [460, 580] on div at bounding box center [655, 462] width 1311 height 924
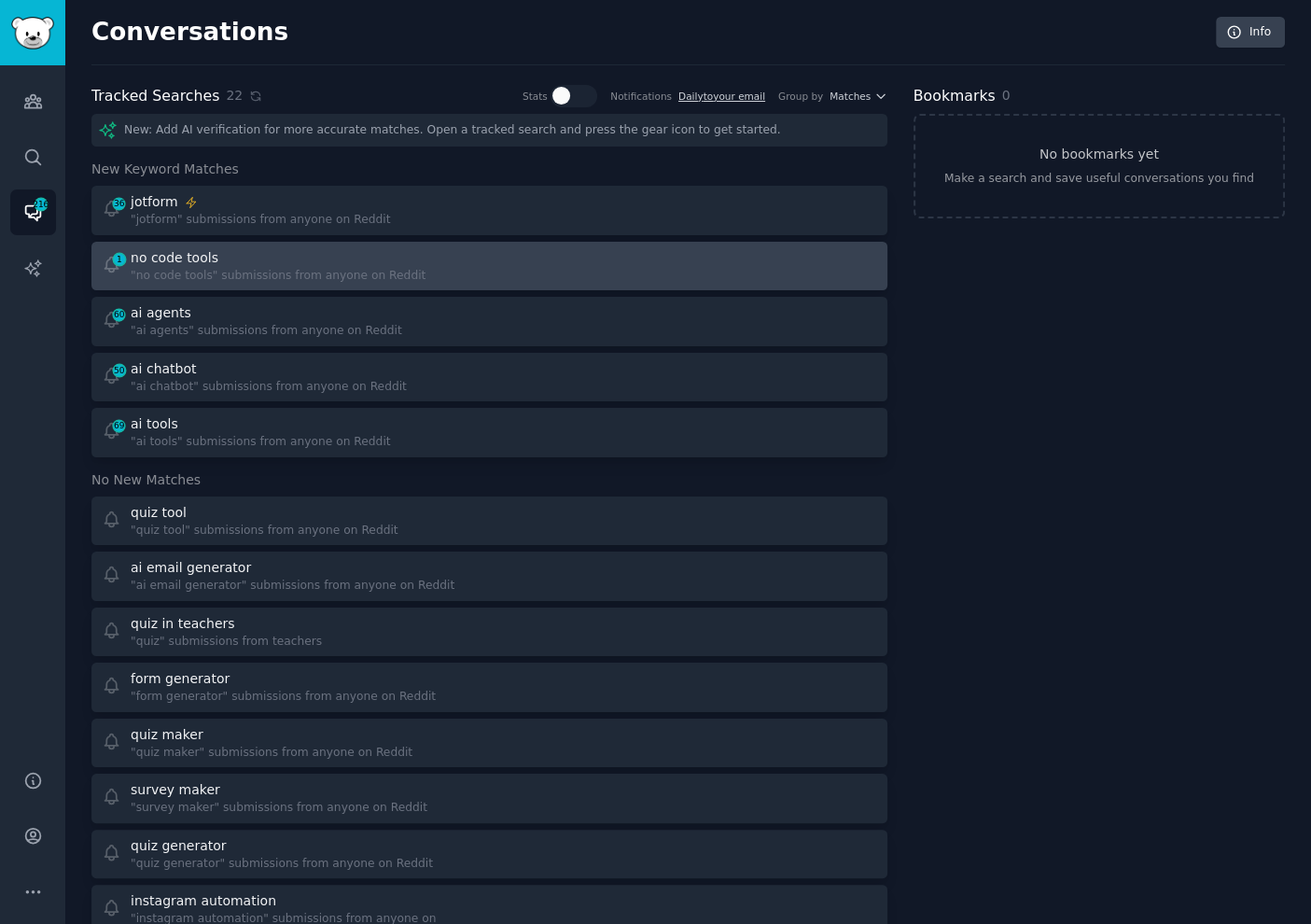
click at [528, 264] on div at bounding box center [690, 266] width 375 height 37
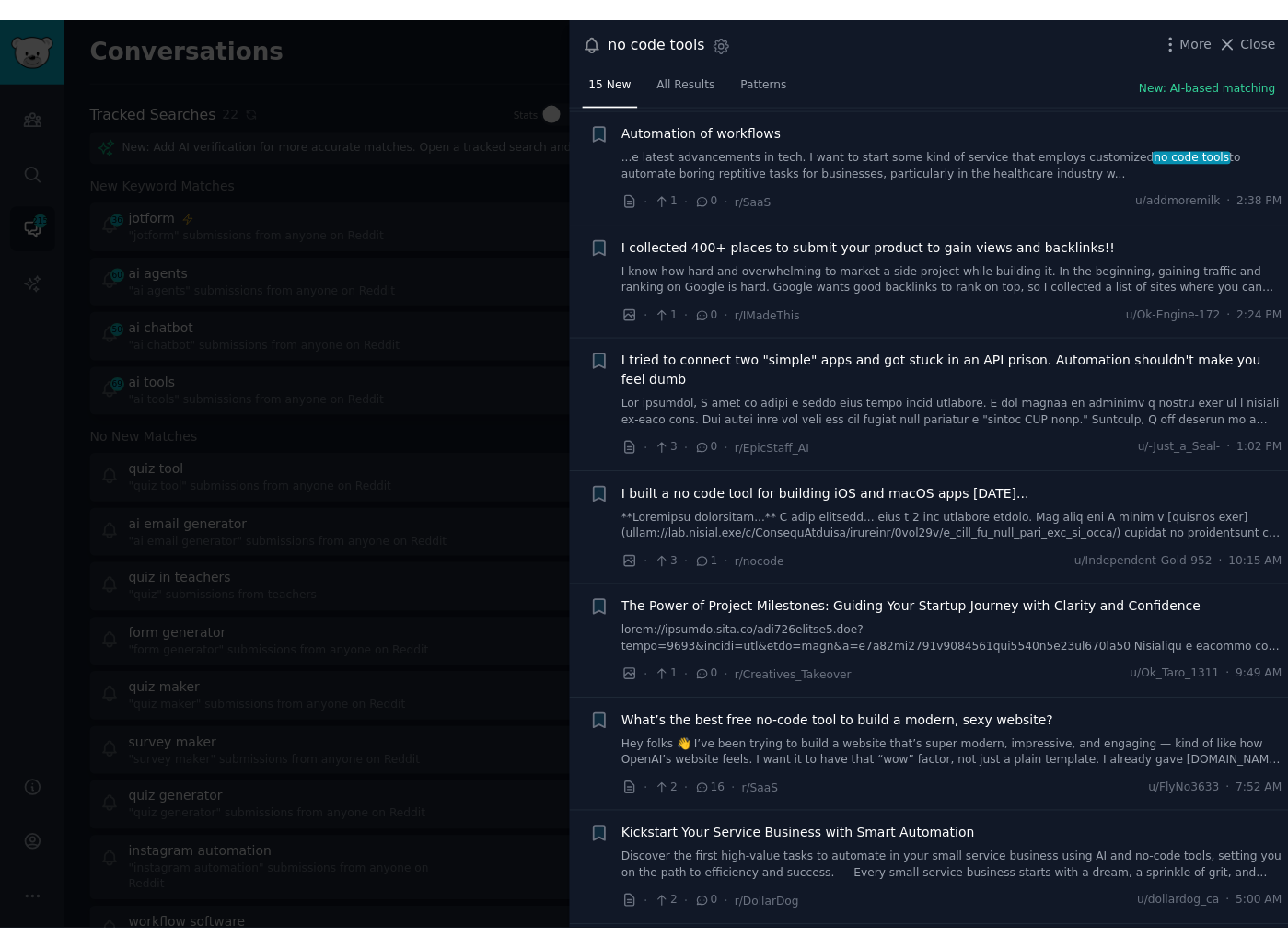
scroll to position [901, 0]
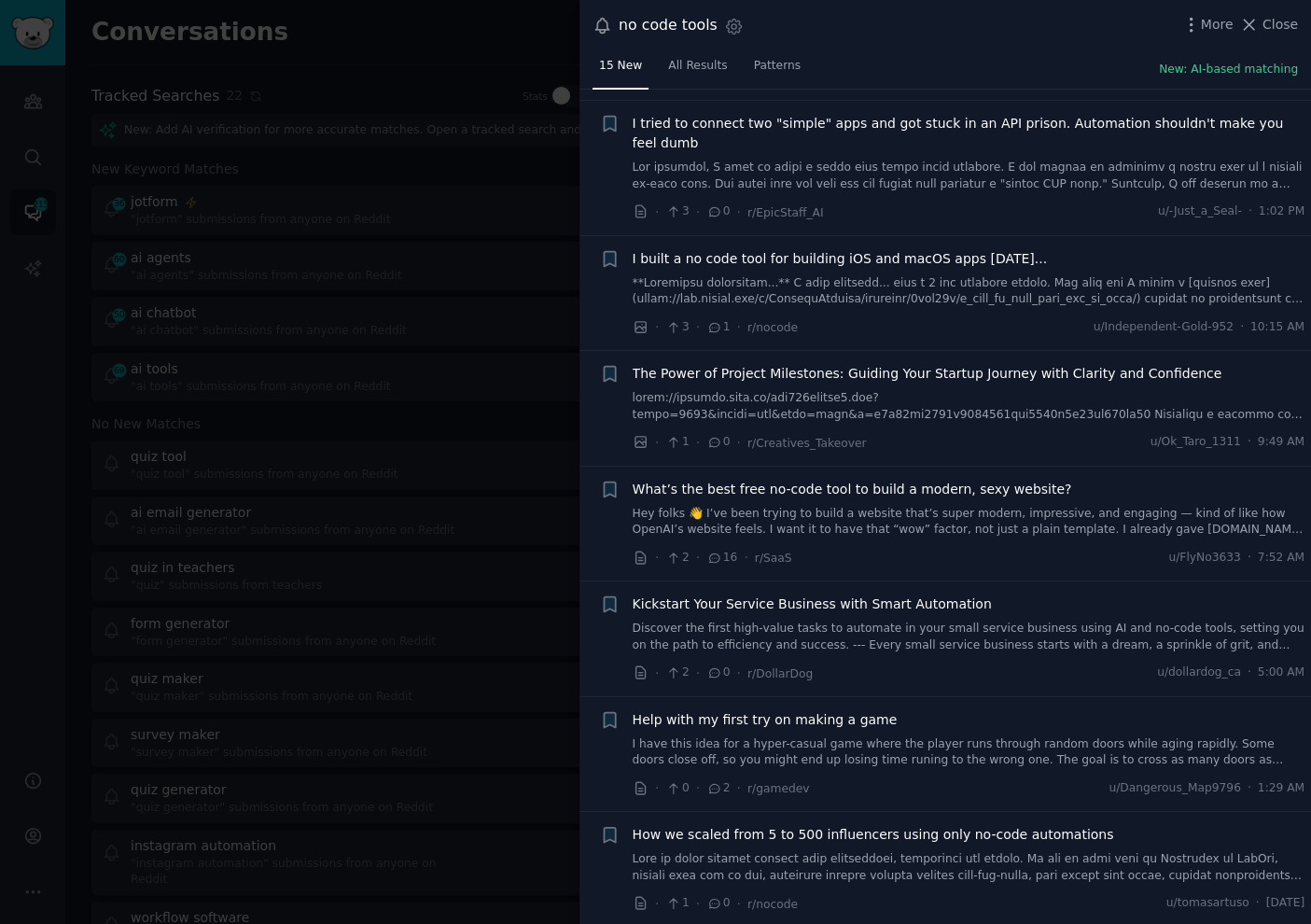
click at [365, 339] on div at bounding box center [655, 462] width 1311 height 924
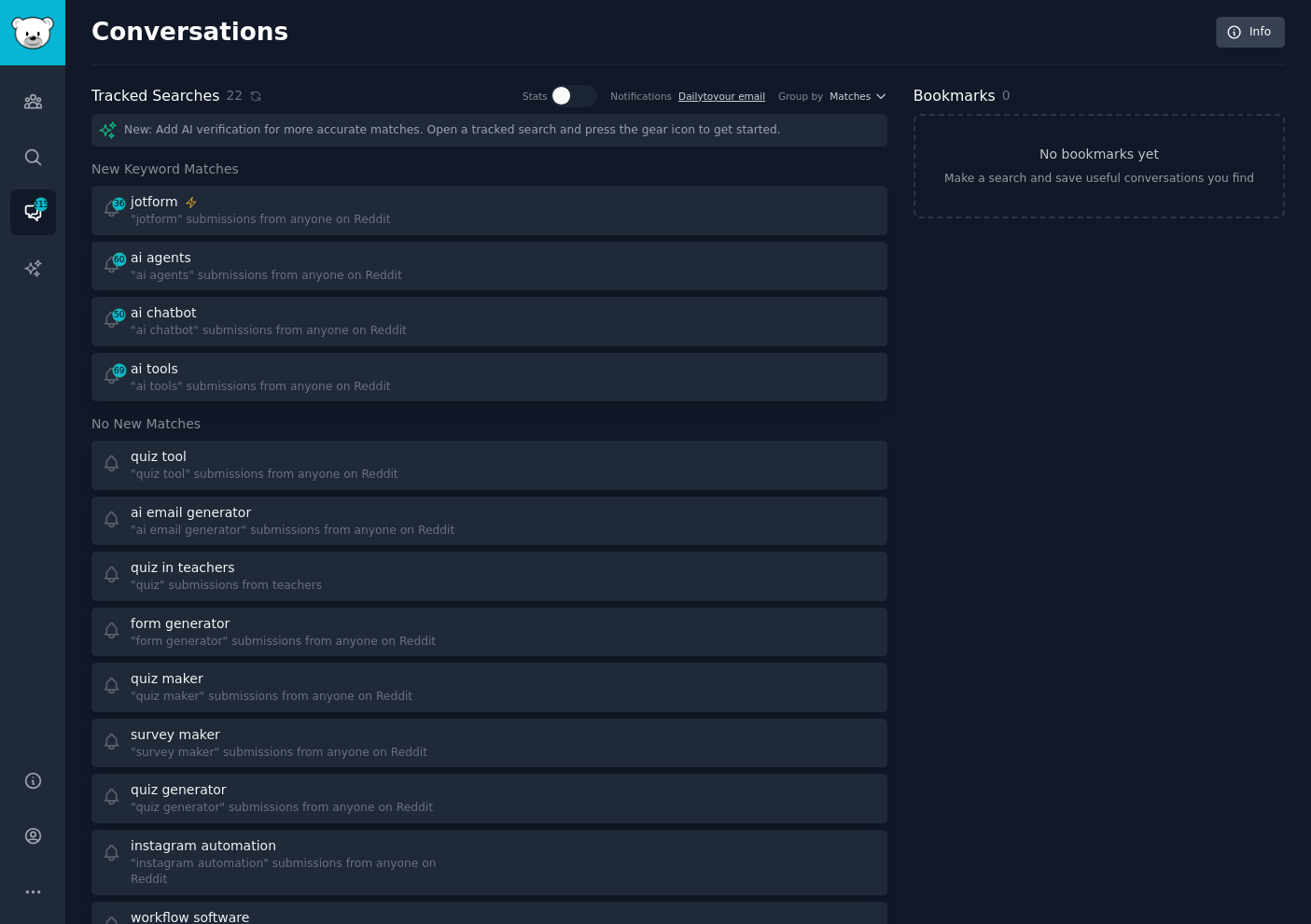
click at [1028, 373] on div "Bookmarks 0 No bookmarks yet Make a search and save useful conversations you fi…" at bounding box center [1099, 794] width 372 height 1418
click at [1184, 448] on div "Bookmarks 0 No bookmarks yet Make a search and save useful conversations you fi…" at bounding box center [1099, 794] width 372 height 1418
